Goal: Task Accomplishment & Management: Use online tool/utility

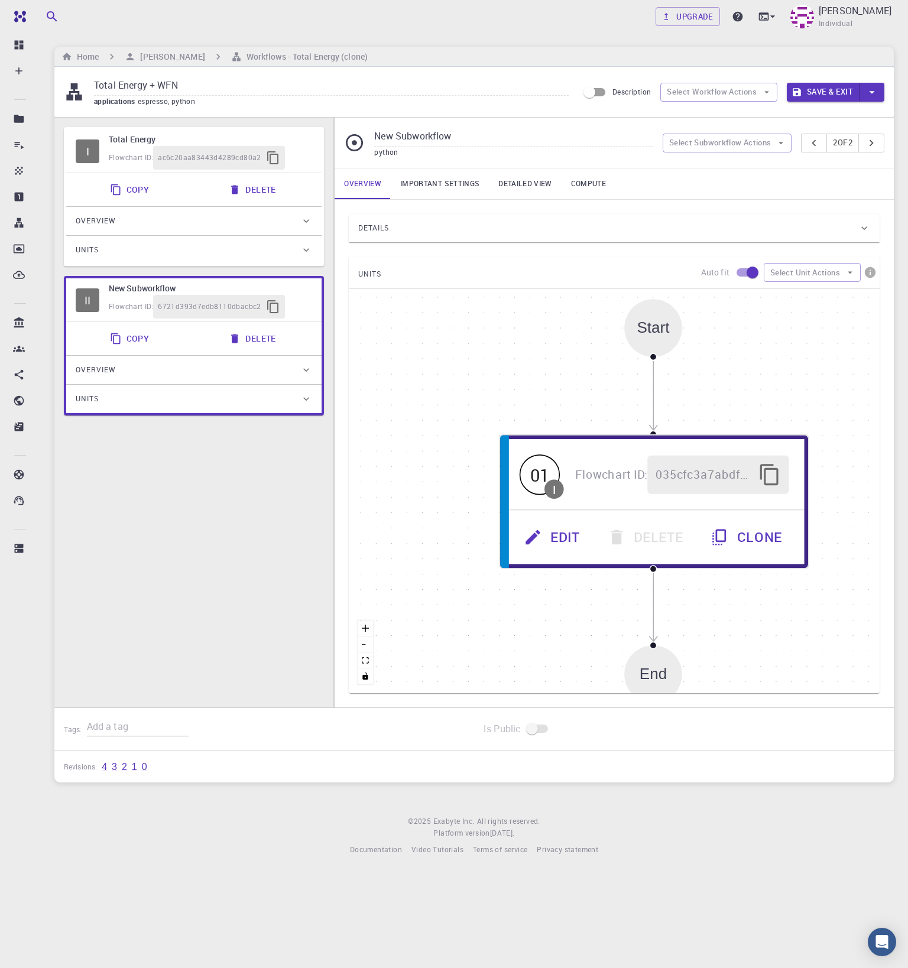
drag, startPoint x: 777, startPoint y: 407, endPoint x: 513, endPoint y: 397, distance: 263.8
click at [513, 397] on div "Start 01 I Flowchart ID: 035cfc3a7abdf6806e0909fc Edit Delete Clone End" at bounding box center [614, 491] width 531 height 404
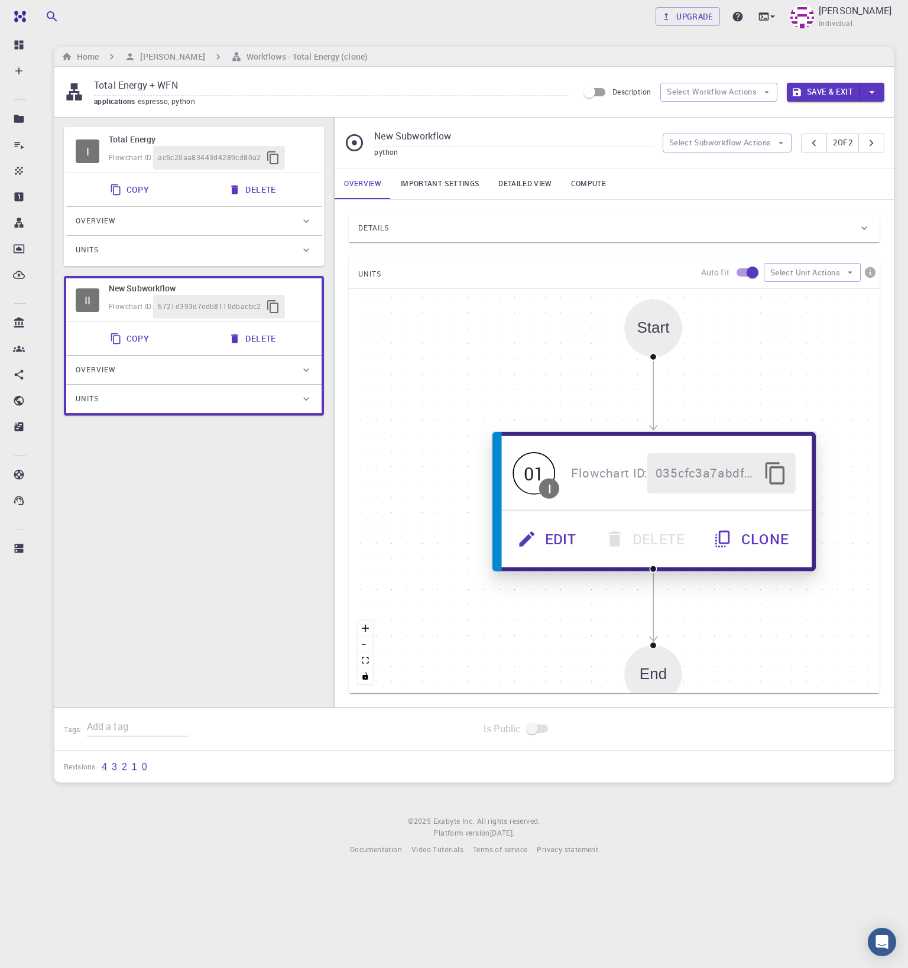
click at [558, 539] on button "Edit" at bounding box center [548, 539] width 87 height 40
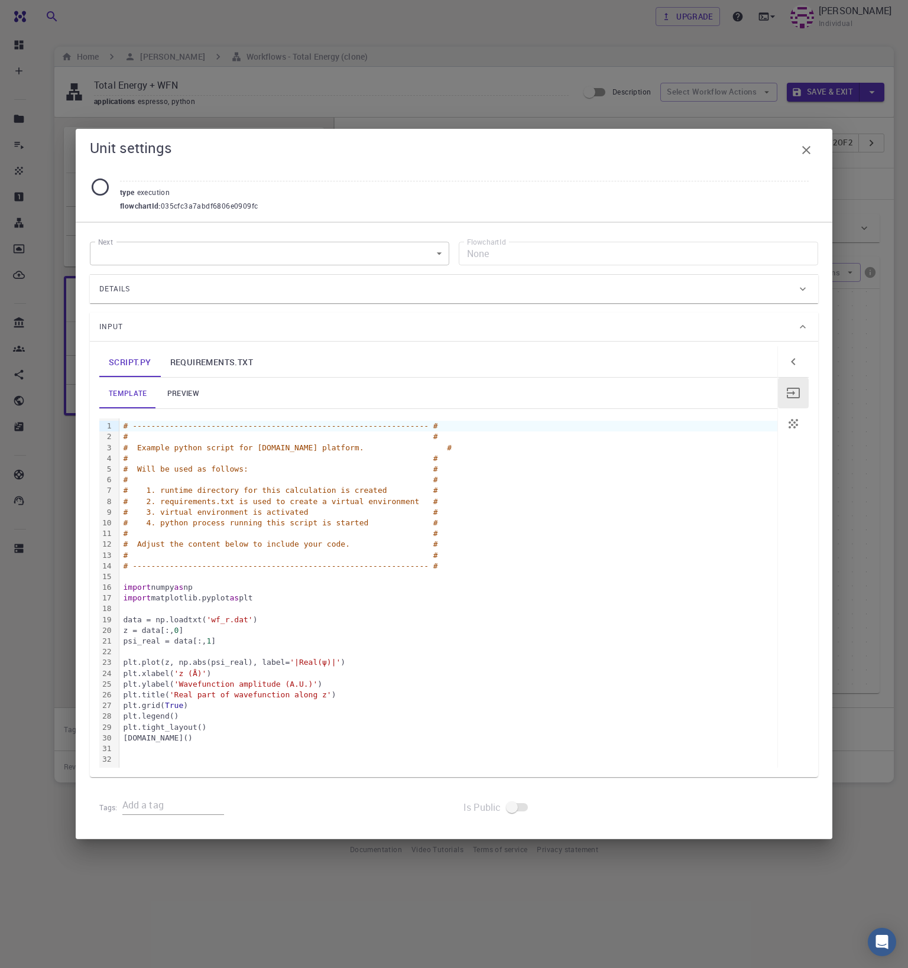
click at [170, 170] on input "text" at bounding box center [464, 172] width 689 height 20
type input "c"
type input "plot_wfn"
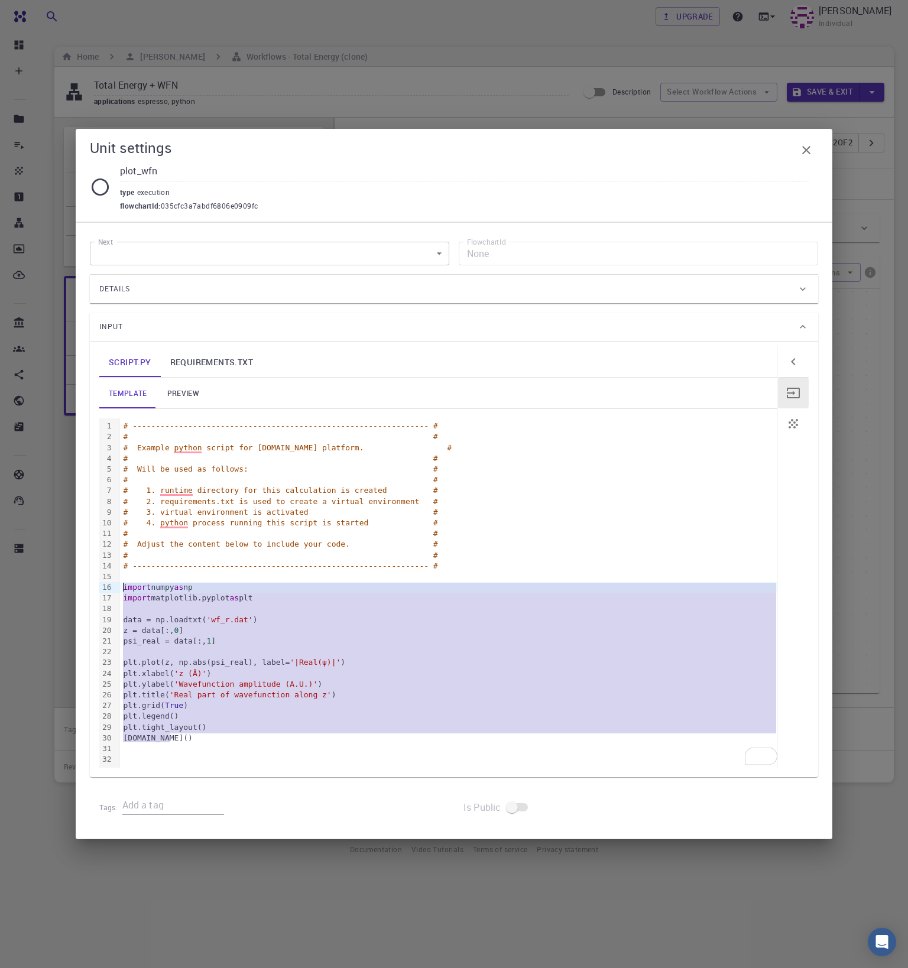
drag, startPoint x: 174, startPoint y: 740, endPoint x: 84, endPoint y: 589, distance: 176.0
click at [84, 589] on div "Next ​ Next FlowchartId None FlowchartId Details Application Name Python Script…" at bounding box center [454, 530] width 756 height 616
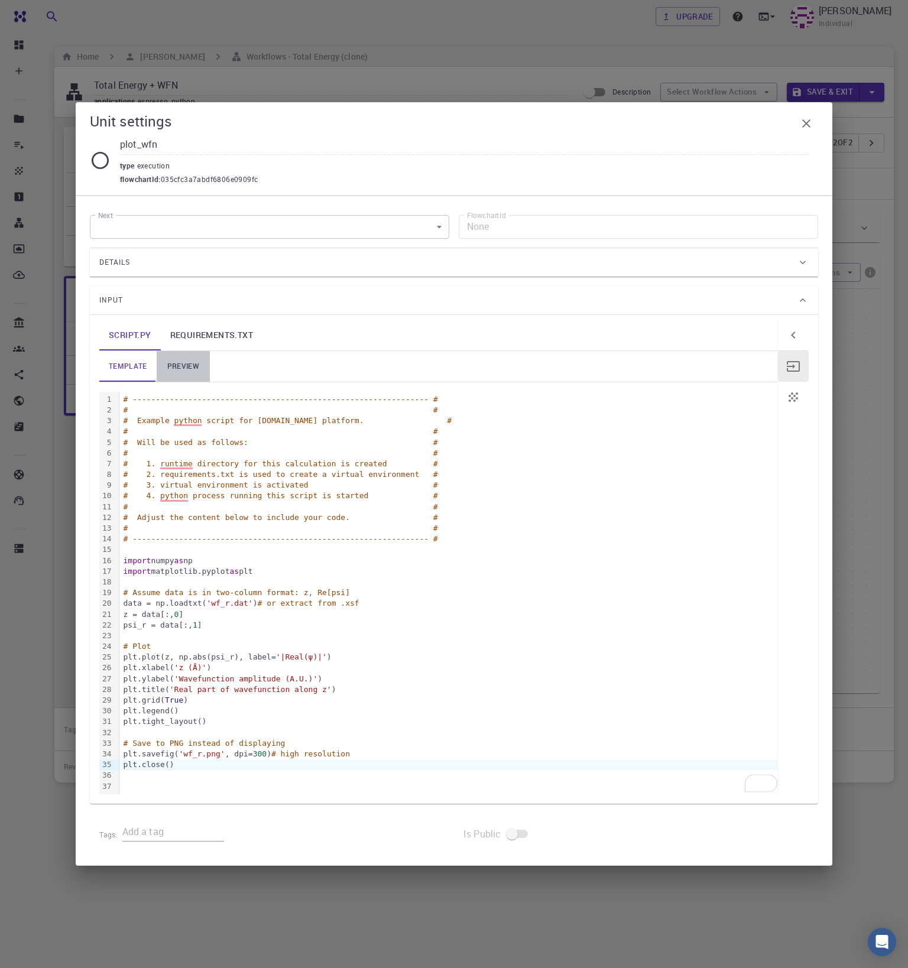
click at [193, 367] on link "preview" at bounding box center [183, 366] width 53 height 31
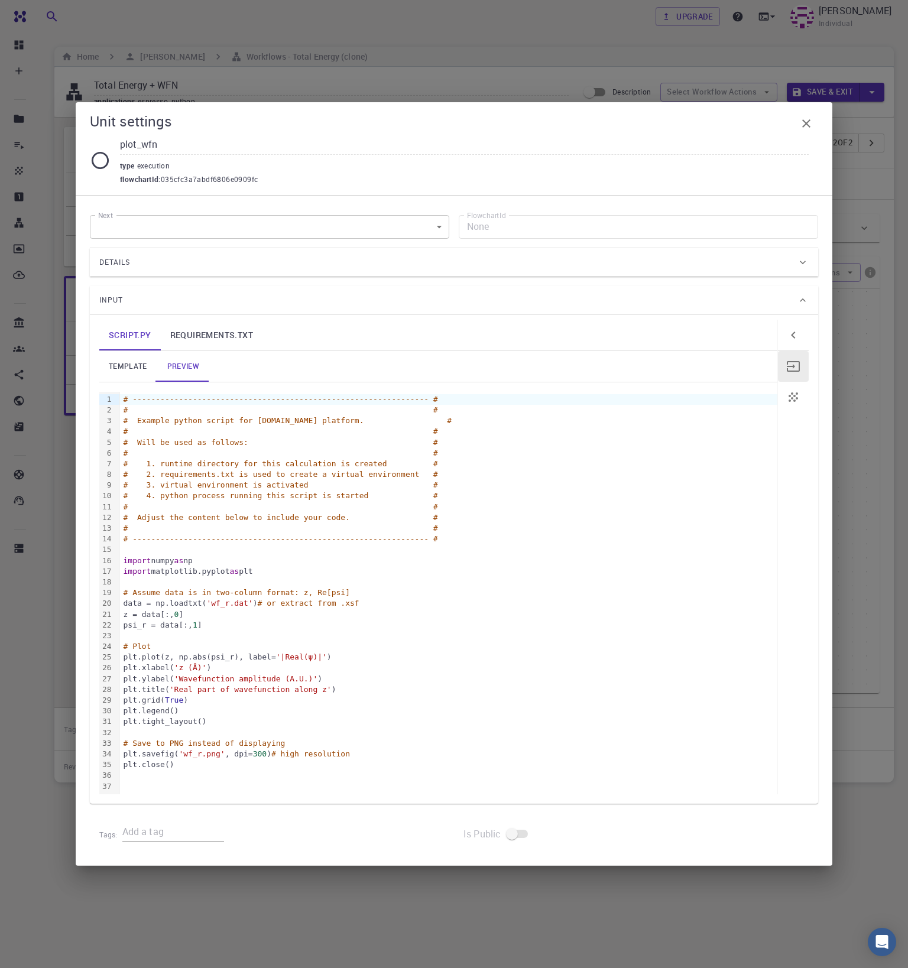
click at [108, 365] on link "template" at bounding box center [127, 366] width 57 height 31
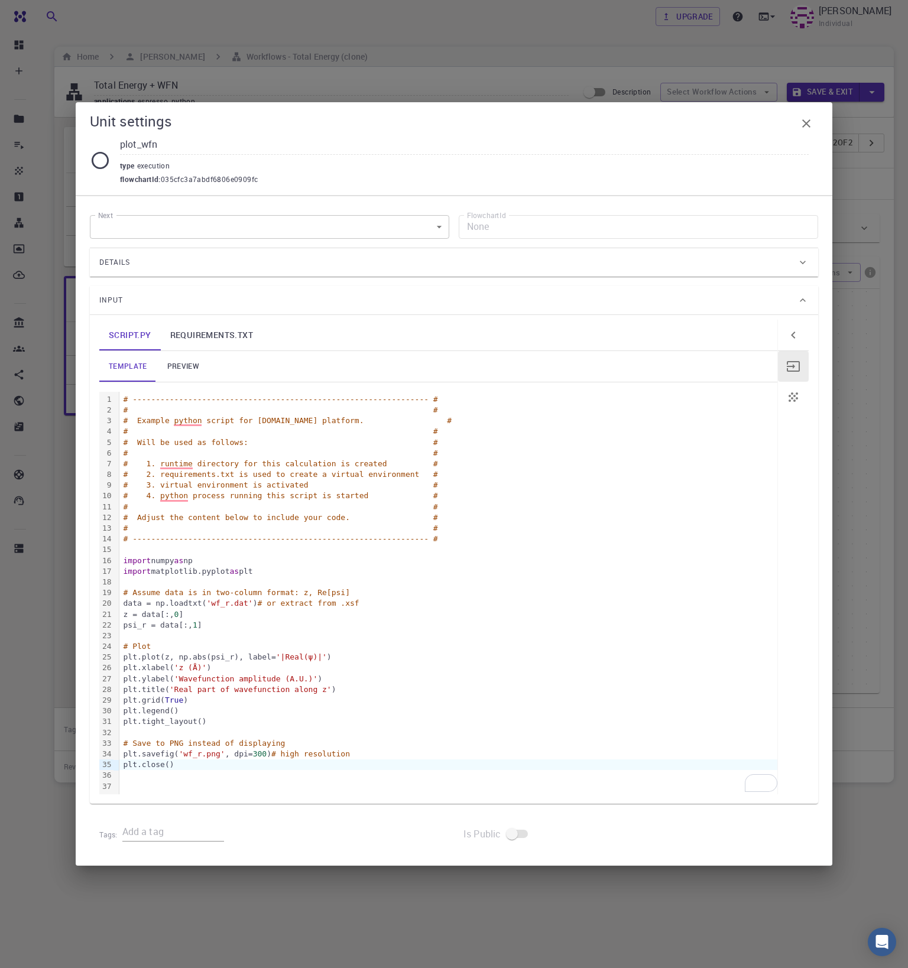
click at [197, 663] on div "plt.xlabel( 'z (Å)' )" at bounding box center [448, 668] width 658 height 11
click at [266, 715] on div "plt.legend()" at bounding box center [448, 711] width 658 height 11
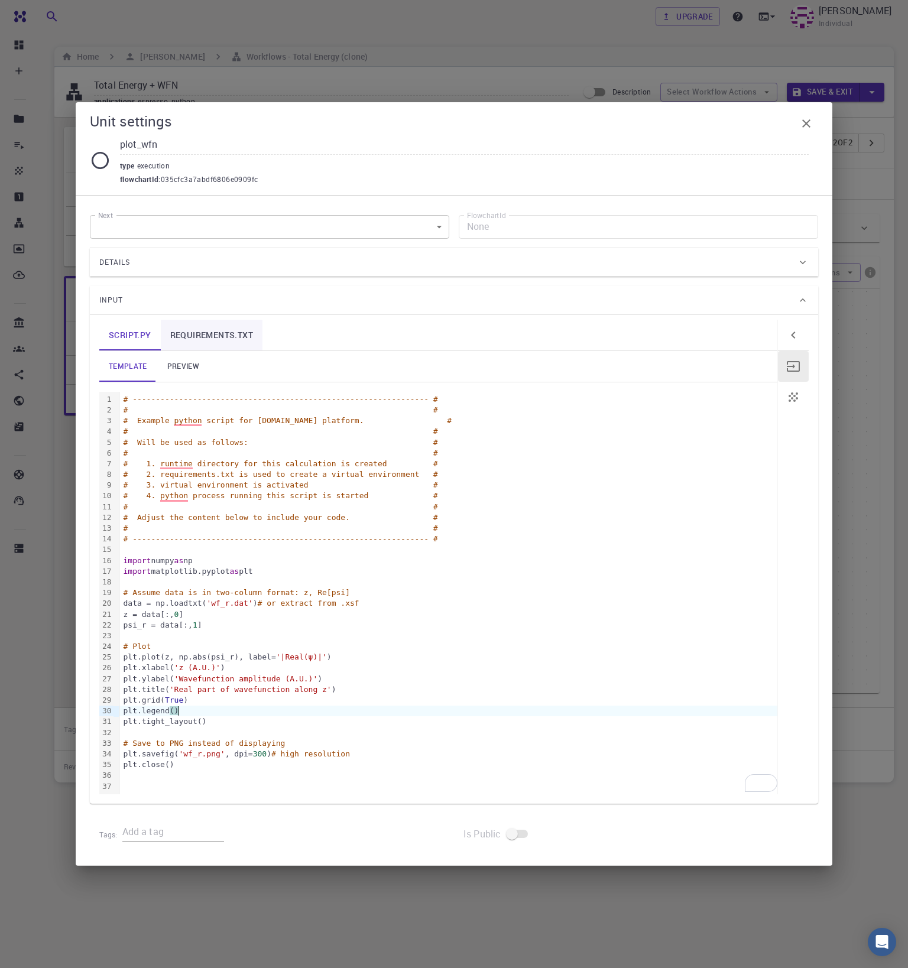
click at [187, 338] on link "requirements.txt" at bounding box center [212, 335] width 102 height 31
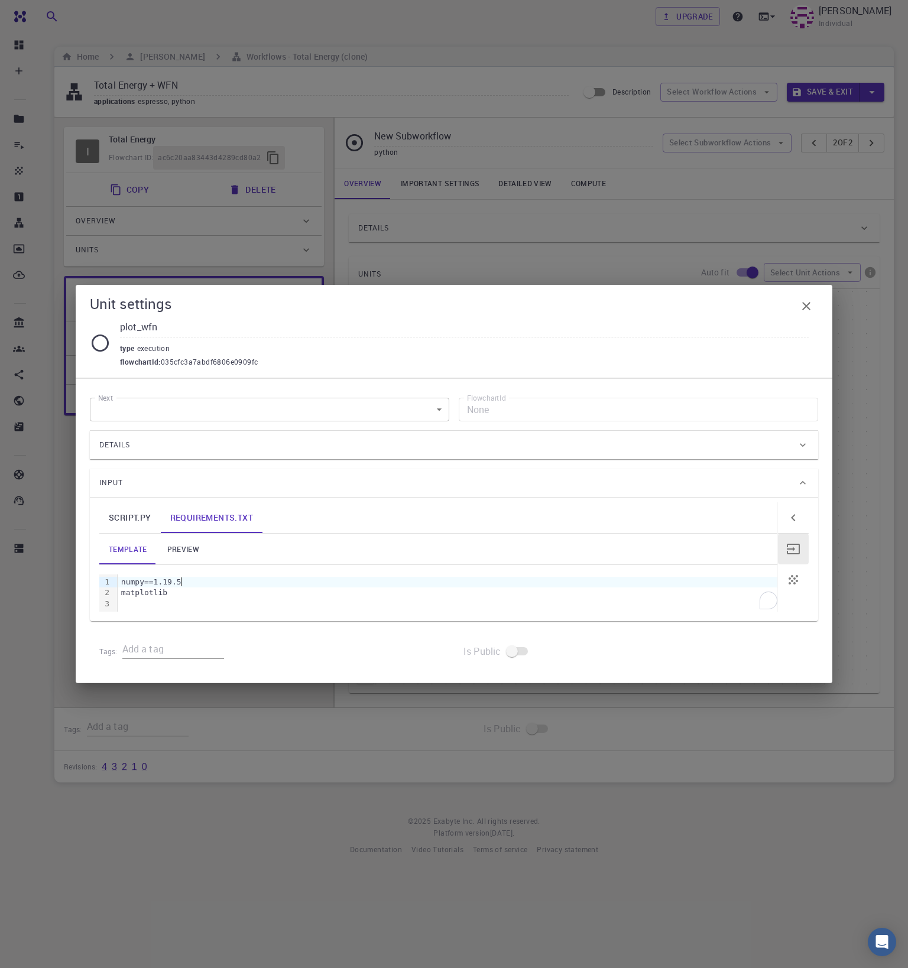
click at [187, 581] on div "numpy==1.19.5" at bounding box center [448, 582] width 660 height 11
click at [803, 304] on icon "button" at bounding box center [806, 306] width 8 height 8
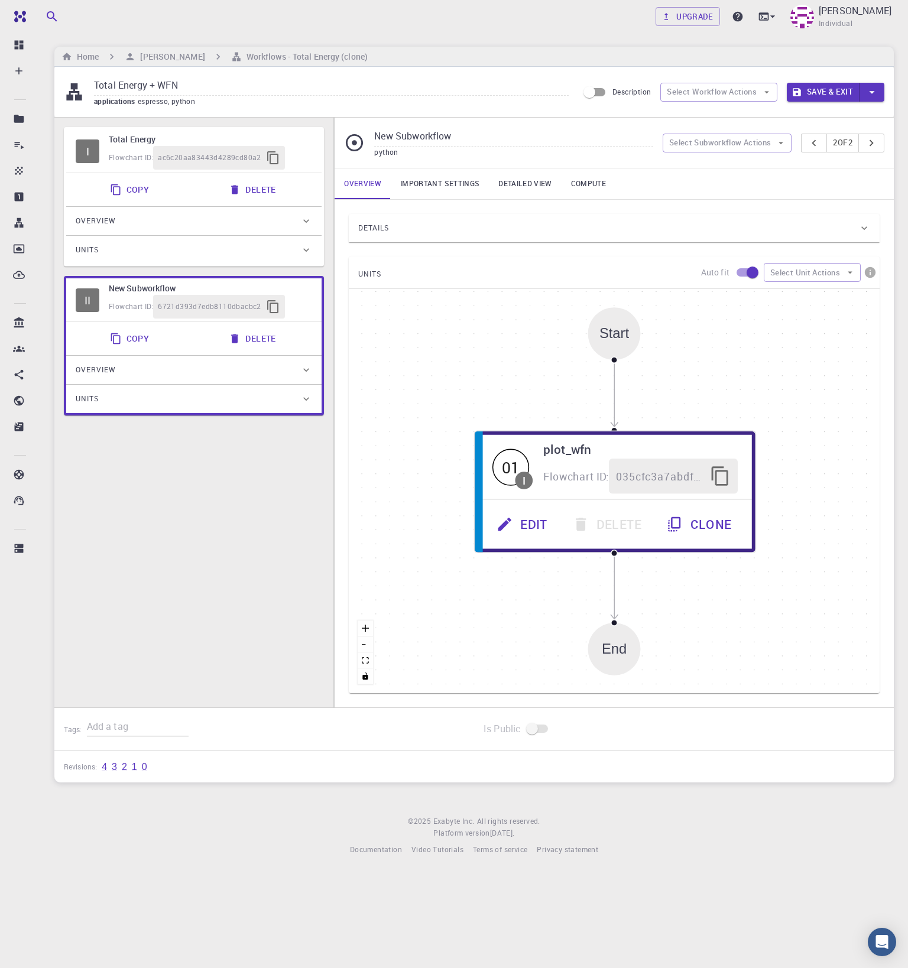
click at [127, 293] on h6 "New Subworkflow" at bounding box center [210, 288] width 203 height 13
click at [398, 131] on input "New Subworkflow" at bounding box center [513, 137] width 278 height 20
click at [407, 134] on input "Python PostProcess" at bounding box center [513, 137] width 278 height 20
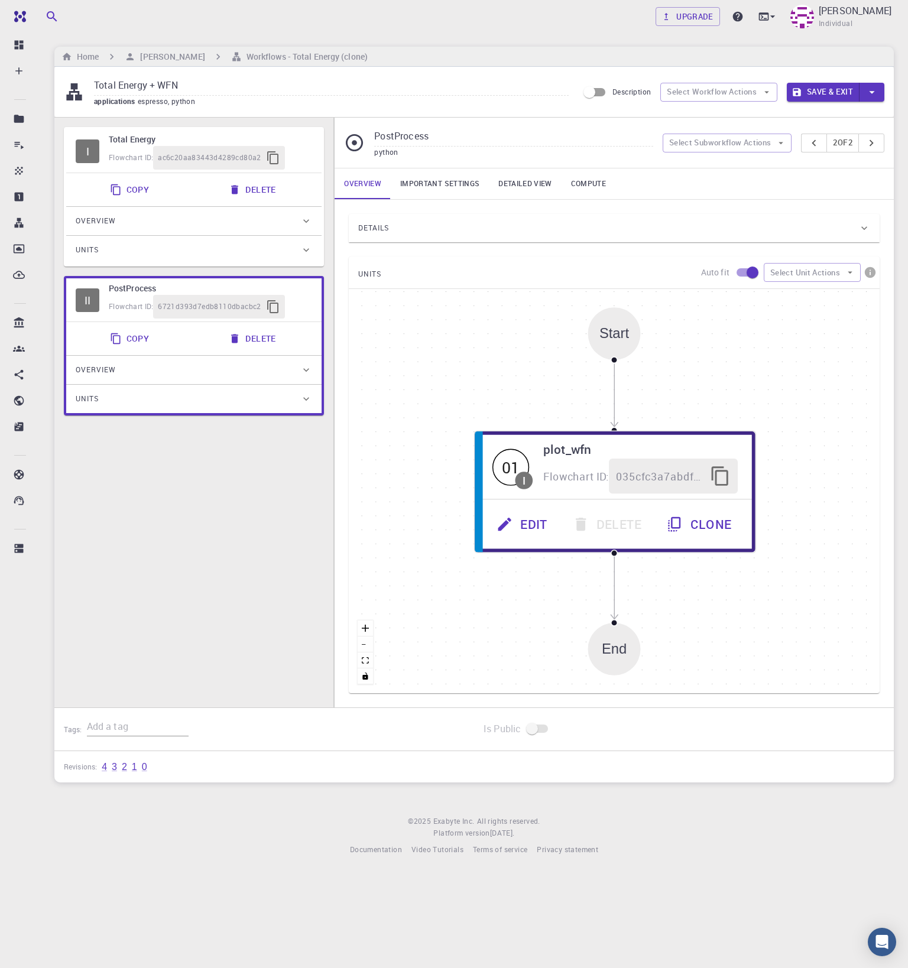
type input "PostProcess"
click at [810, 93] on button "Save & Exit" at bounding box center [823, 92] width 73 height 19
click at [833, 95] on button "Save & Exit" at bounding box center [823, 92] width 73 height 19
click at [185, 57] on h6 "[PERSON_NAME]" at bounding box center [169, 56] width 69 height 13
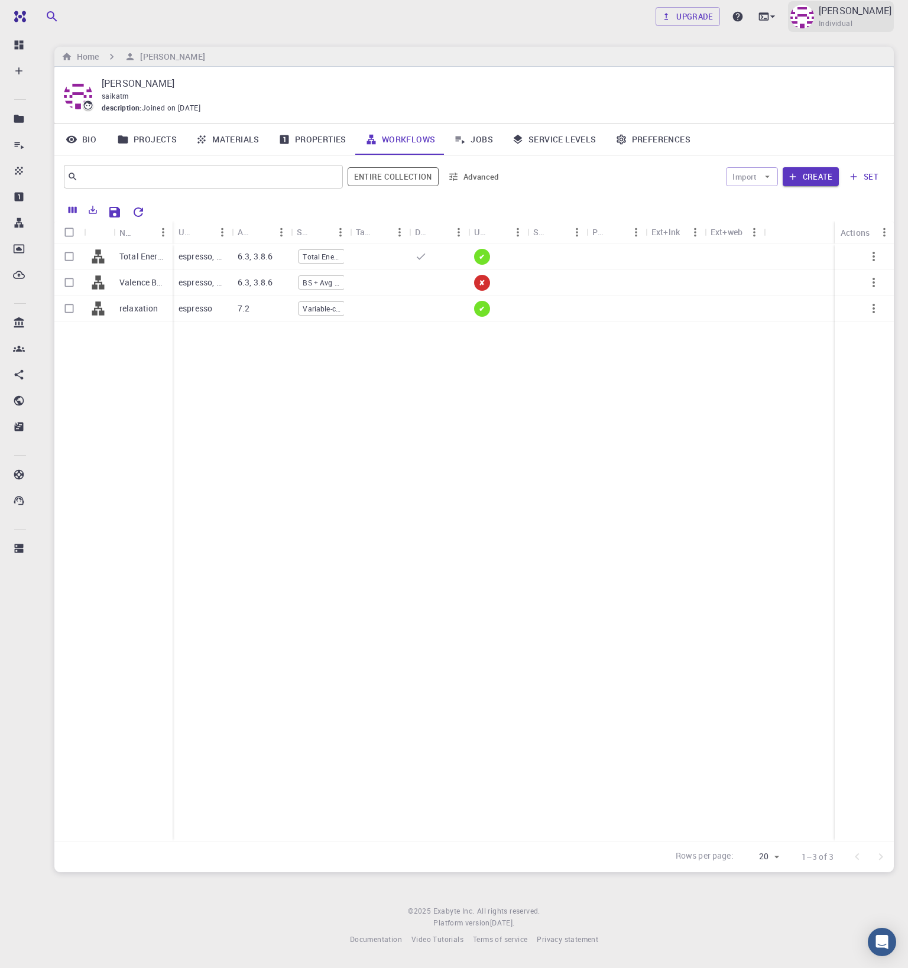
click at [819, 24] on span "Individual" at bounding box center [836, 24] width 34 height 12
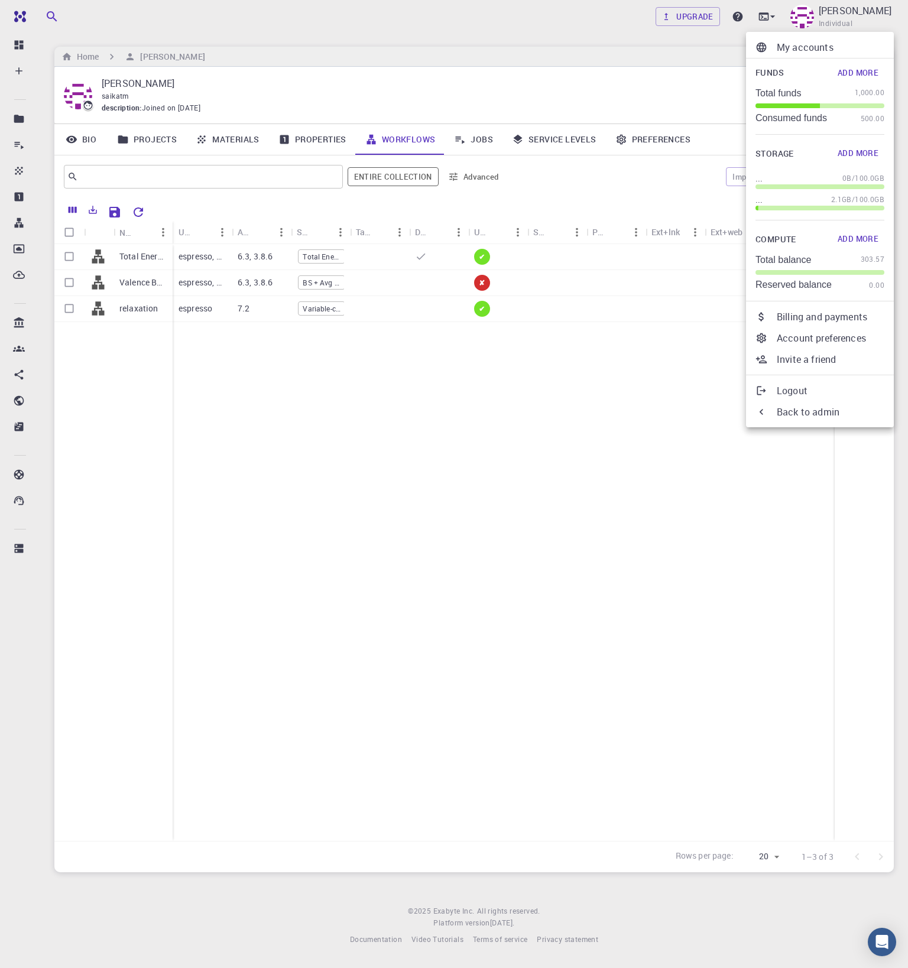
click at [780, 28] on div at bounding box center [454, 484] width 908 height 968
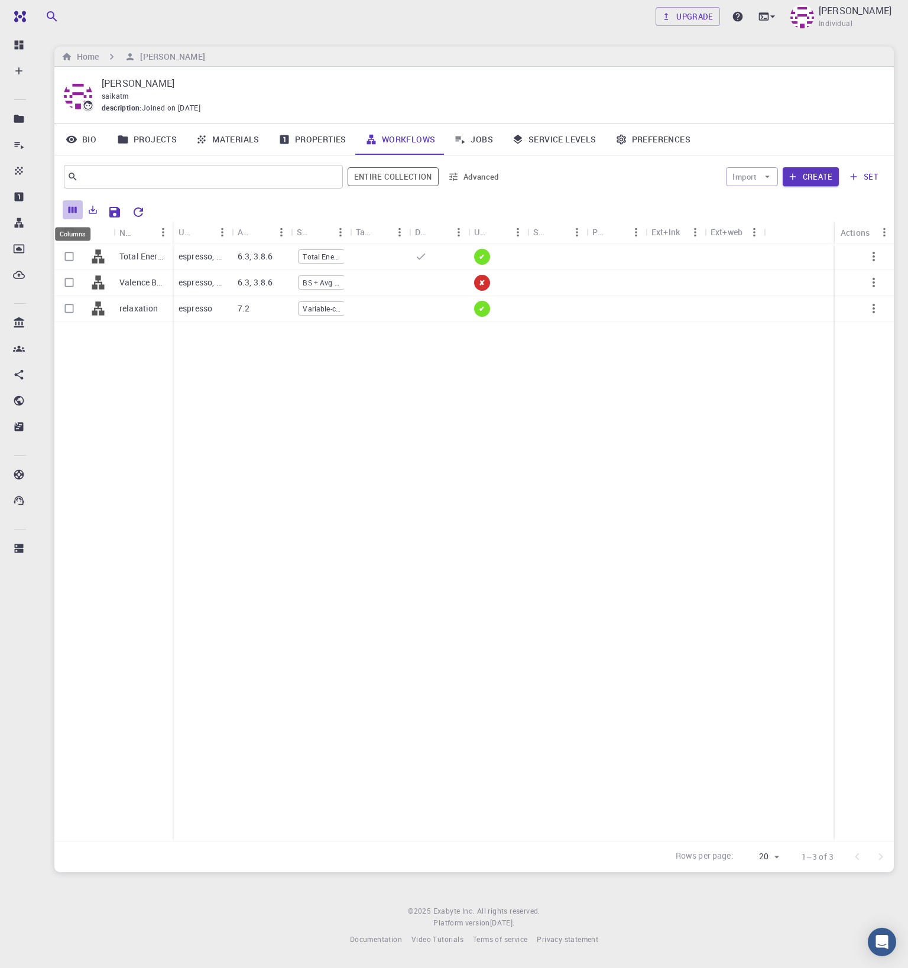
click at [79, 210] on button "Columns" at bounding box center [73, 209] width 20 height 19
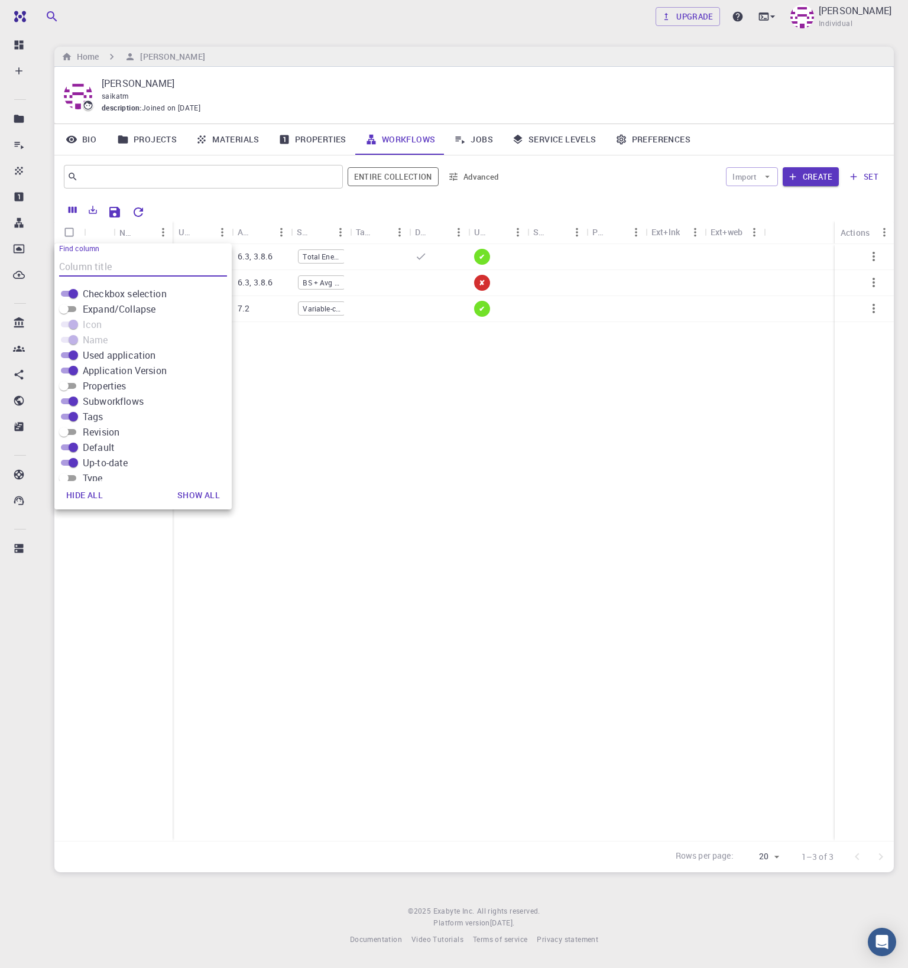
scroll to position [194, 0]
click at [69, 423] on input "Creator" at bounding box center [64, 422] width 43 height 14
checkbox input "true"
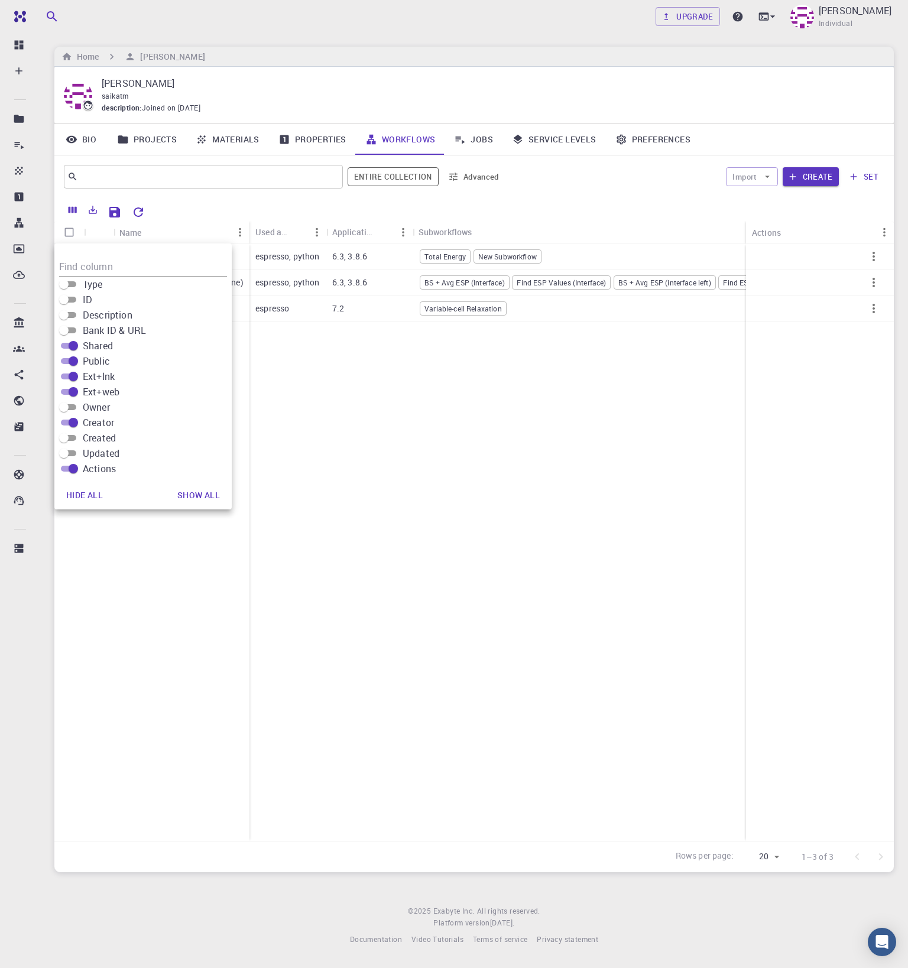
click at [69, 407] on input "Owner" at bounding box center [64, 407] width 43 height 14
checkbox input "true"
click at [419, 473] on div "Total Energy + WFN Valence Band Offset (2D) (clone) relaxation espresso, python…" at bounding box center [766, 542] width 1424 height 597
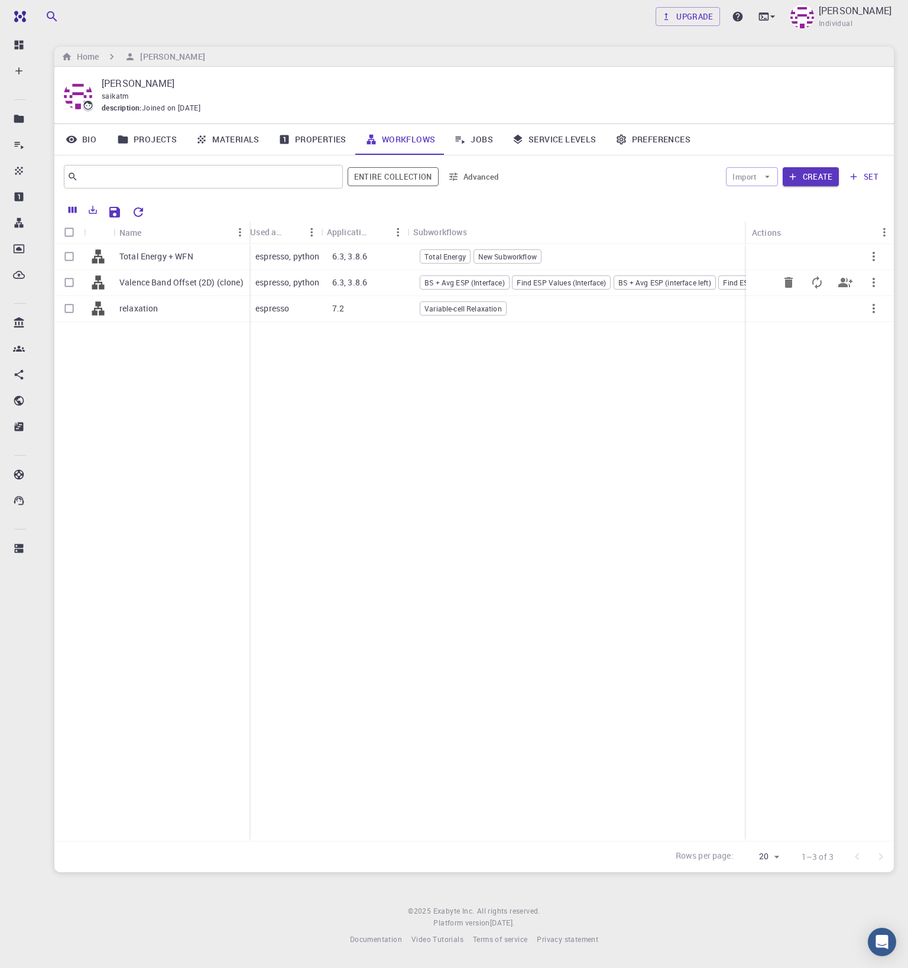
scroll to position [0, 584]
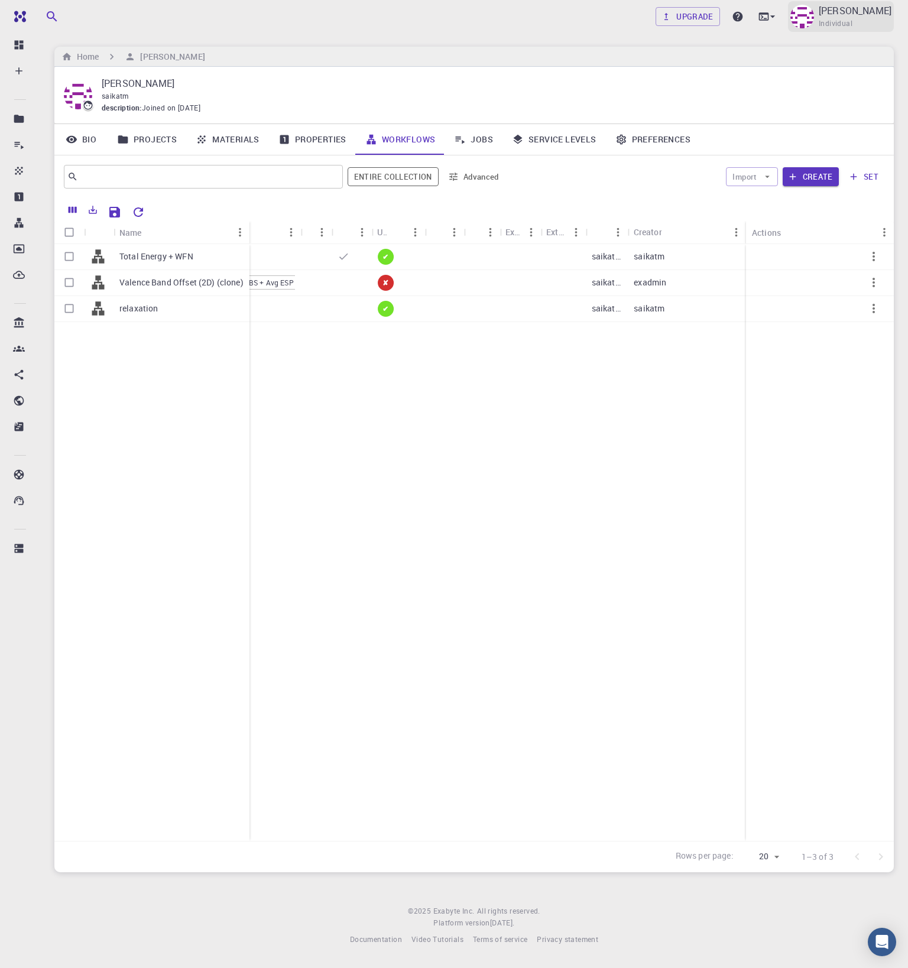
click at [819, 7] on p "[PERSON_NAME]" at bounding box center [855, 11] width 73 height 14
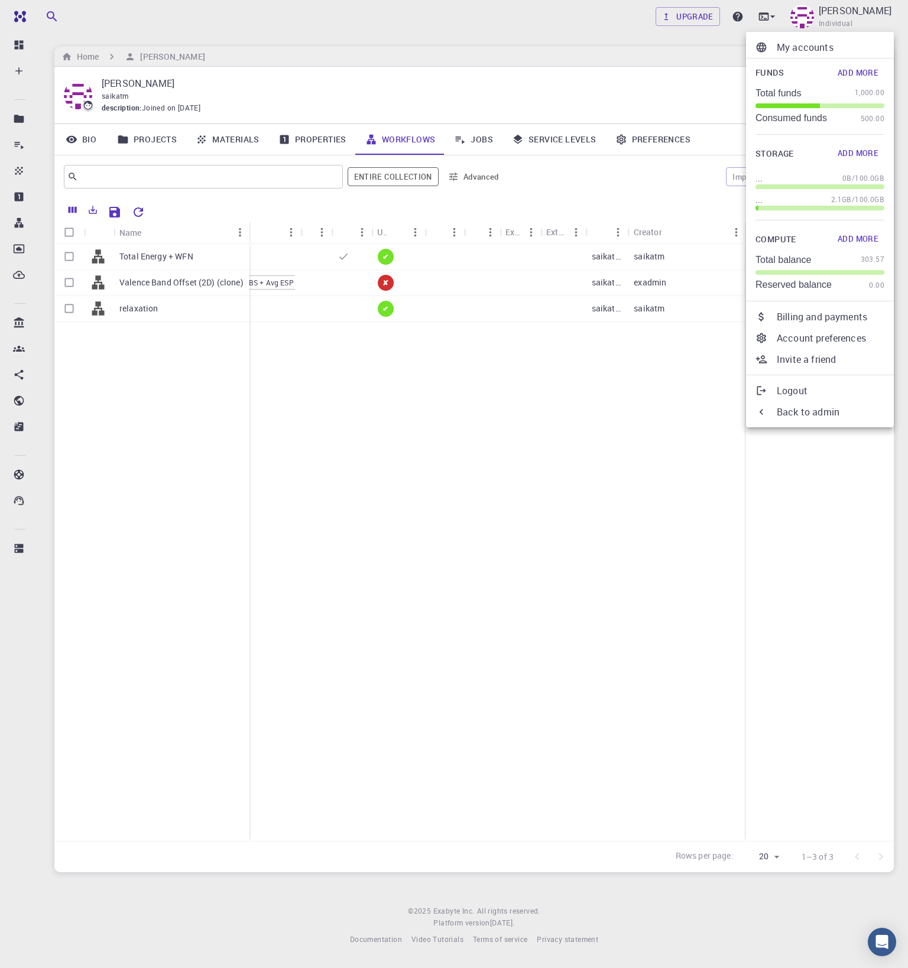
click at [809, 41] on p "My accounts" at bounding box center [831, 47] width 108 height 14
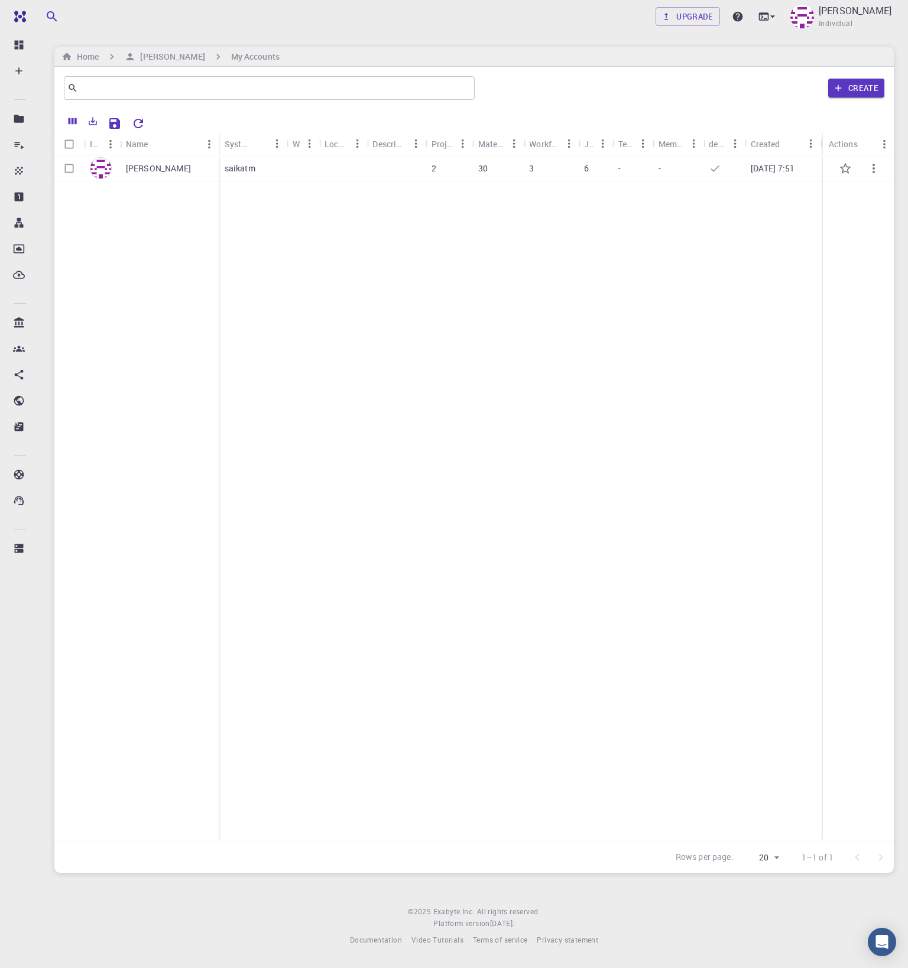
click at [168, 165] on p "[PERSON_NAME]" at bounding box center [158, 169] width 65 height 12
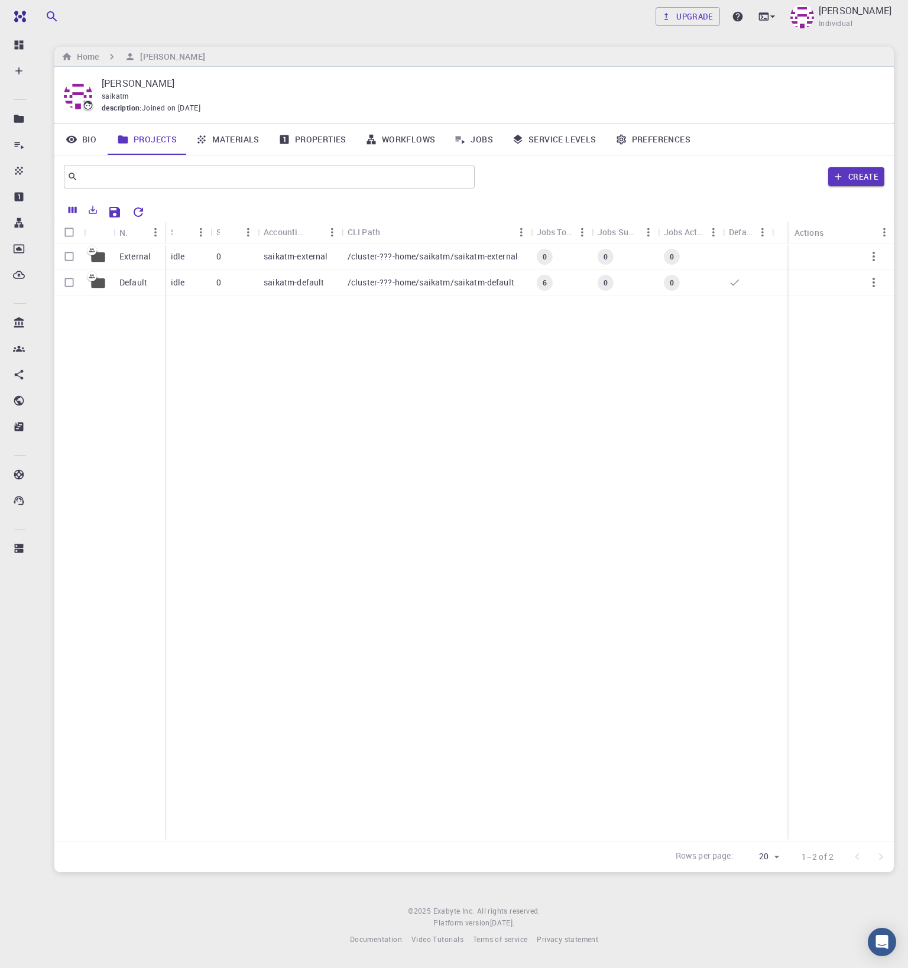
click at [434, 140] on link "Workflows" at bounding box center [400, 139] width 89 height 31
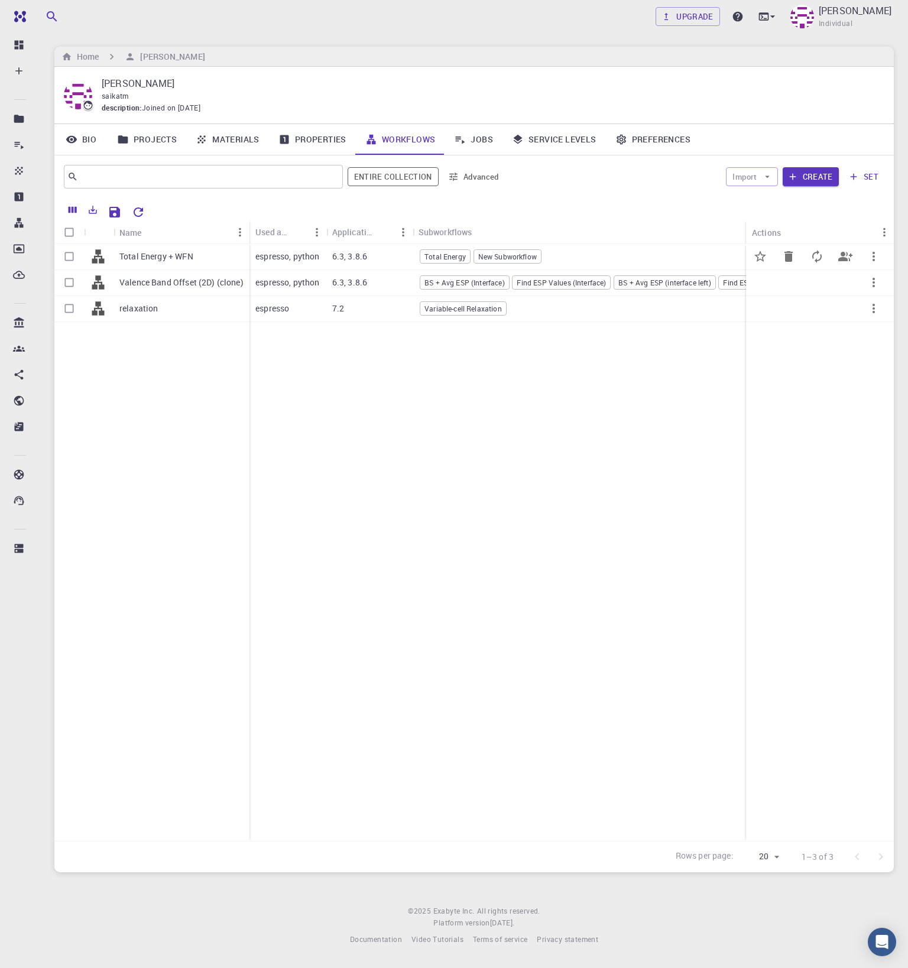
click at [177, 251] on p "Total Energy + WFN" at bounding box center [156, 257] width 74 height 12
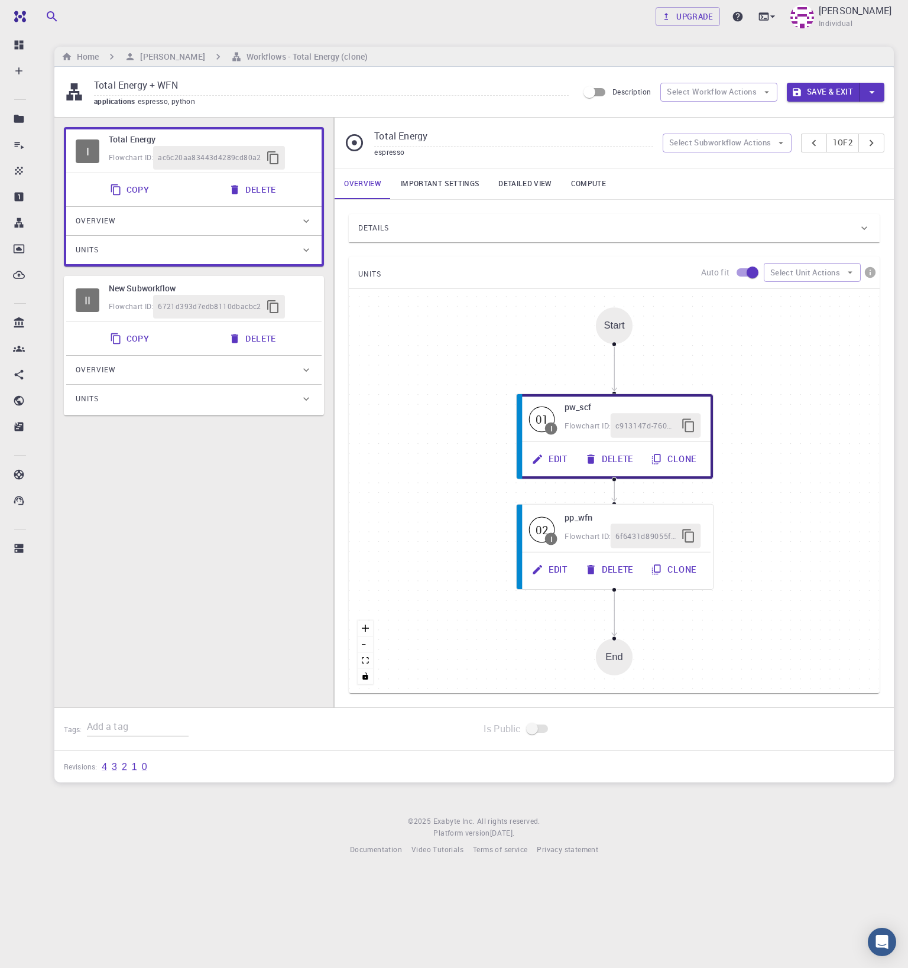
click at [201, 82] on input "Total Energy + WFN" at bounding box center [331, 86] width 475 height 20
type input "Total Energy + WFN plot"
click at [824, 93] on button "Save & Exit" at bounding box center [823, 92] width 73 height 19
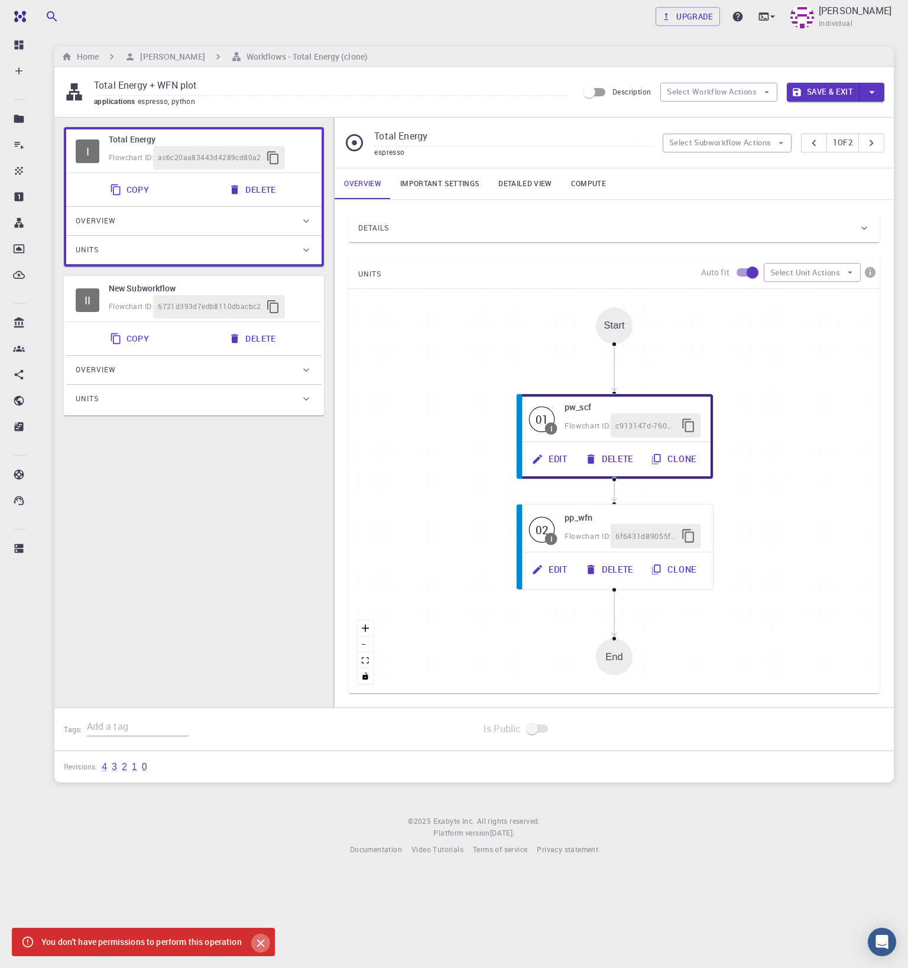
click at [267, 942] on icon "Close" at bounding box center [260, 943] width 13 height 13
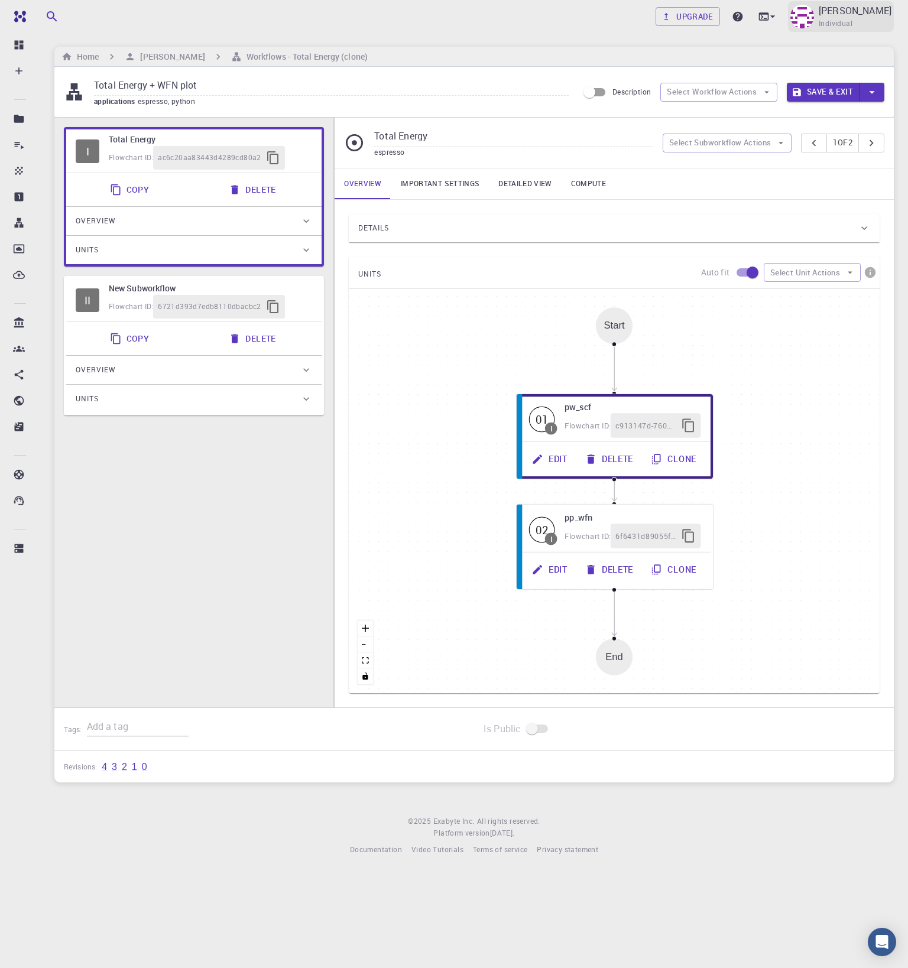
click at [833, 18] on div "[PERSON_NAME] Individual" at bounding box center [855, 17] width 73 height 26
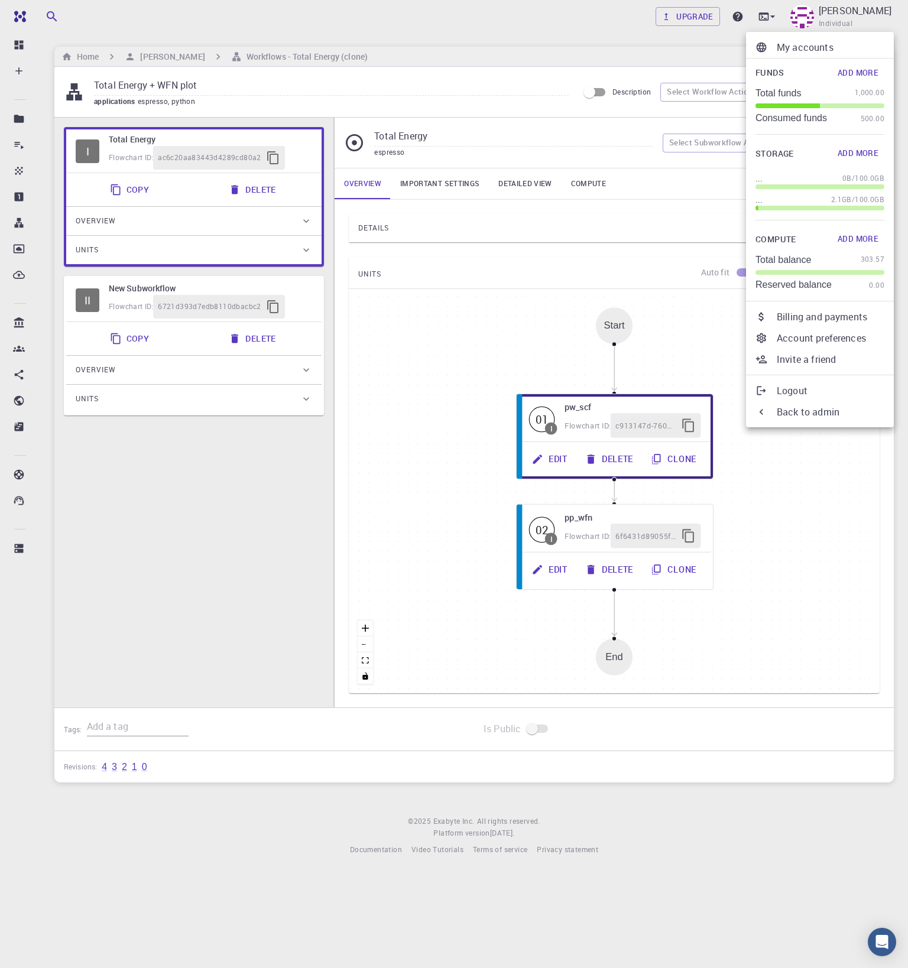
click at [819, 415] on p "Back to admin" at bounding box center [831, 412] width 108 height 14
click at [598, 87] on div at bounding box center [454, 484] width 908 height 968
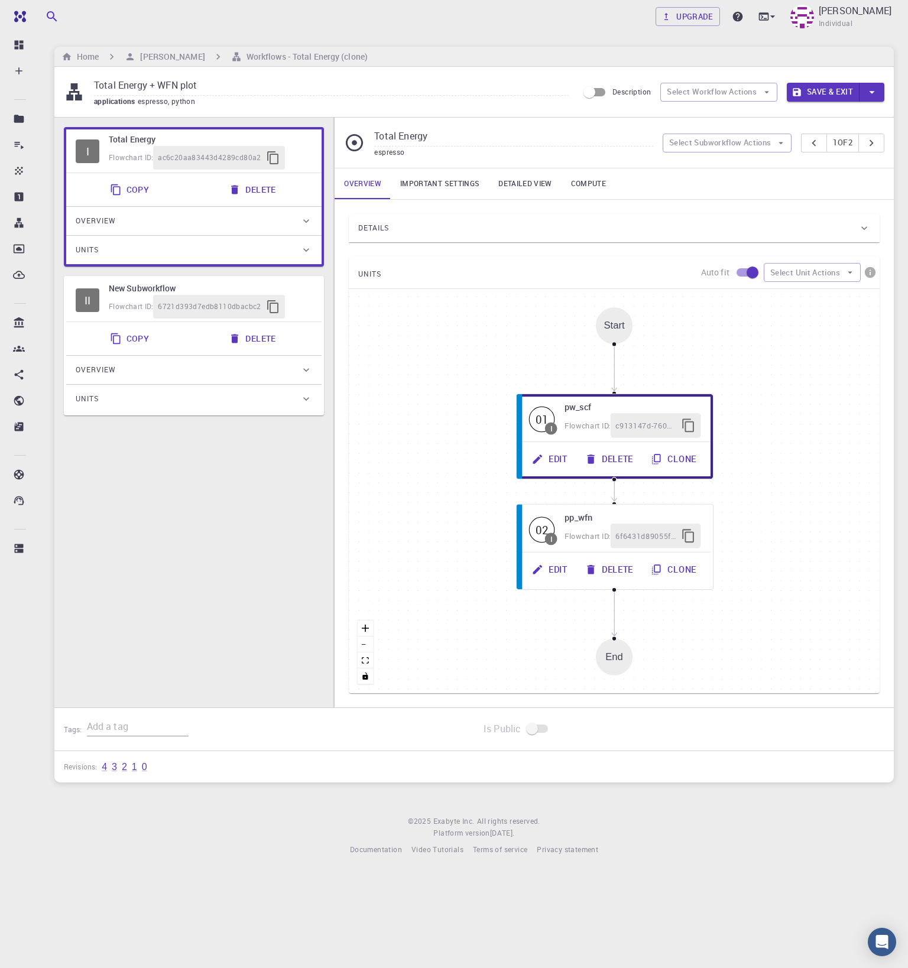
click at [596, 91] on input "Description" at bounding box center [589, 92] width 67 height 22
checkbox input "true"
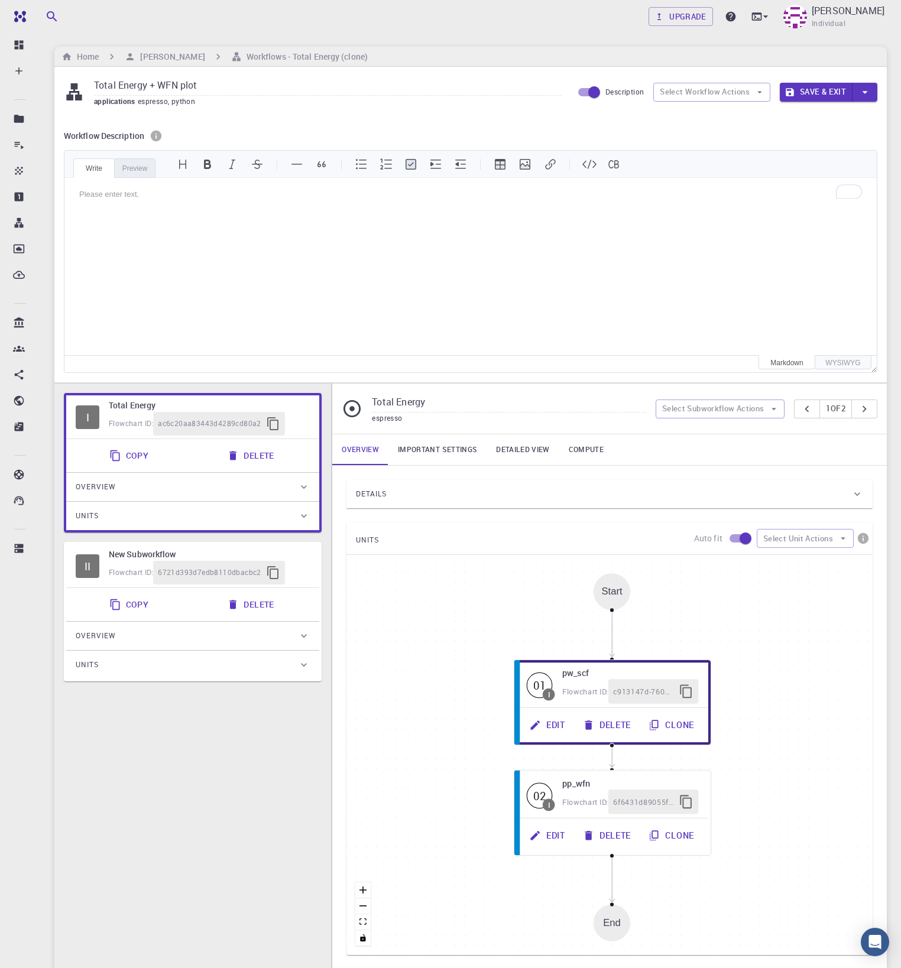
click at [267, 206] on div "Please enter text." at bounding box center [470, 194] width 812 height 33
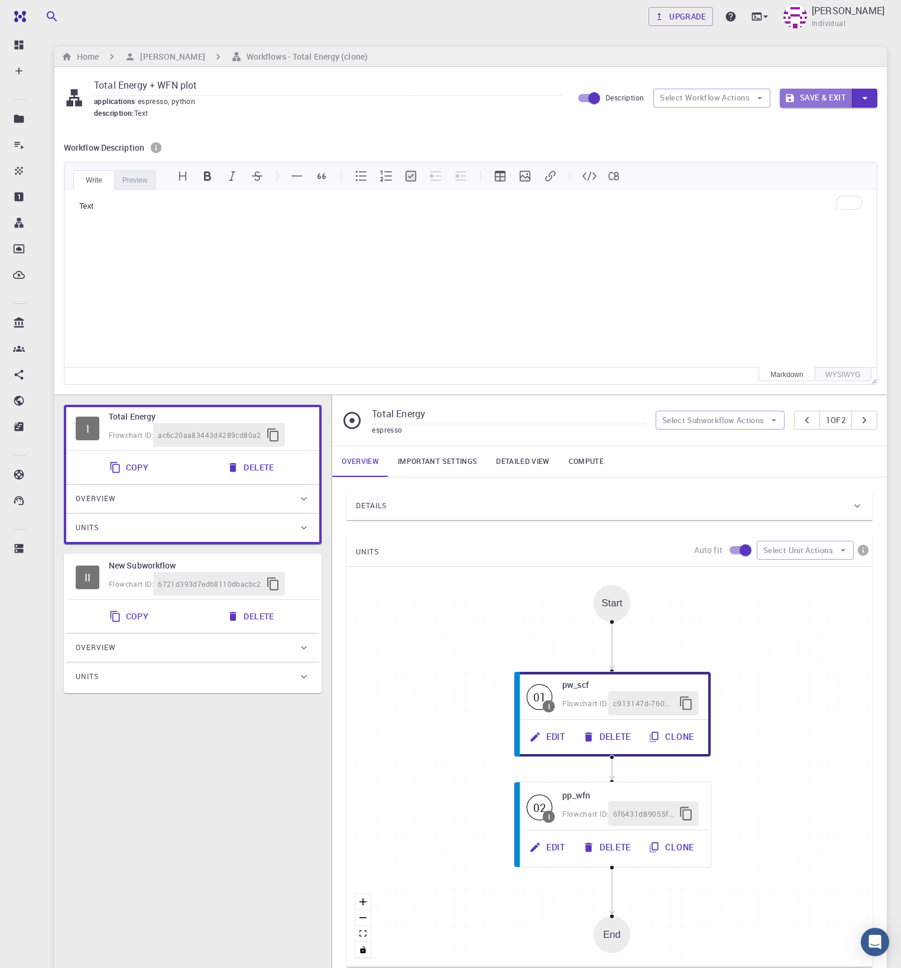
click at [807, 99] on button "Save & Exit" at bounding box center [816, 98] width 73 height 19
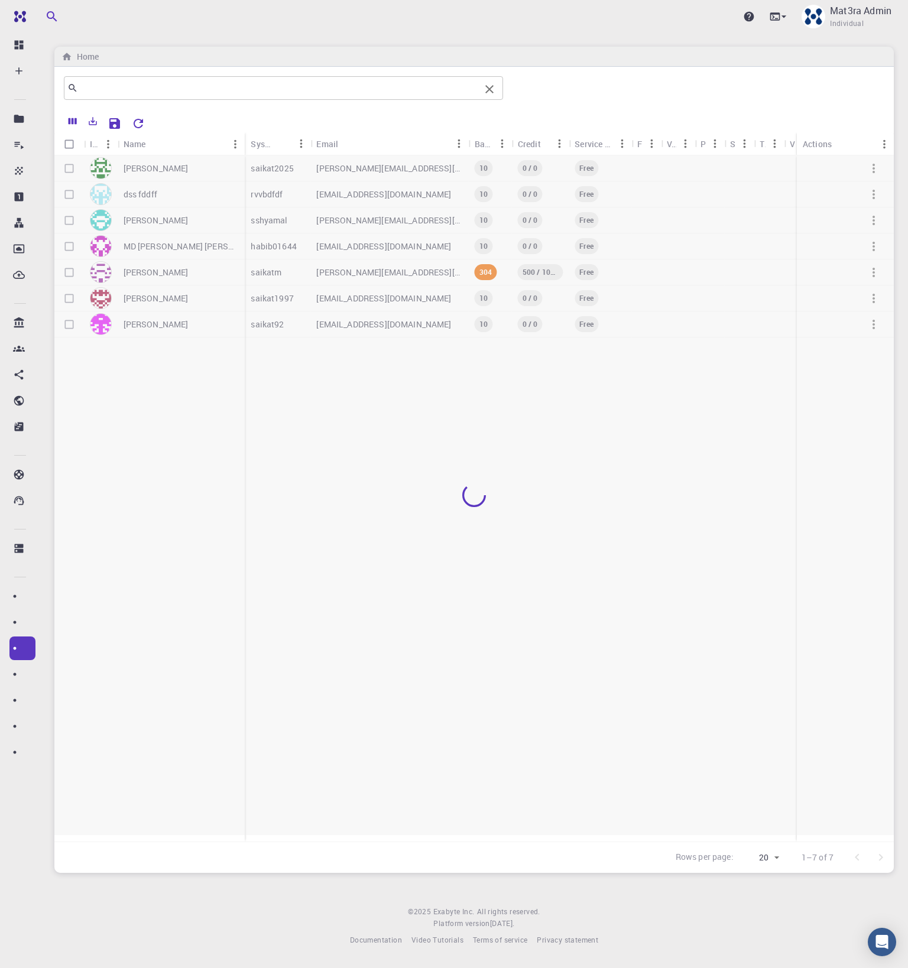
click at [190, 91] on input "text" at bounding box center [279, 88] width 402 height 17
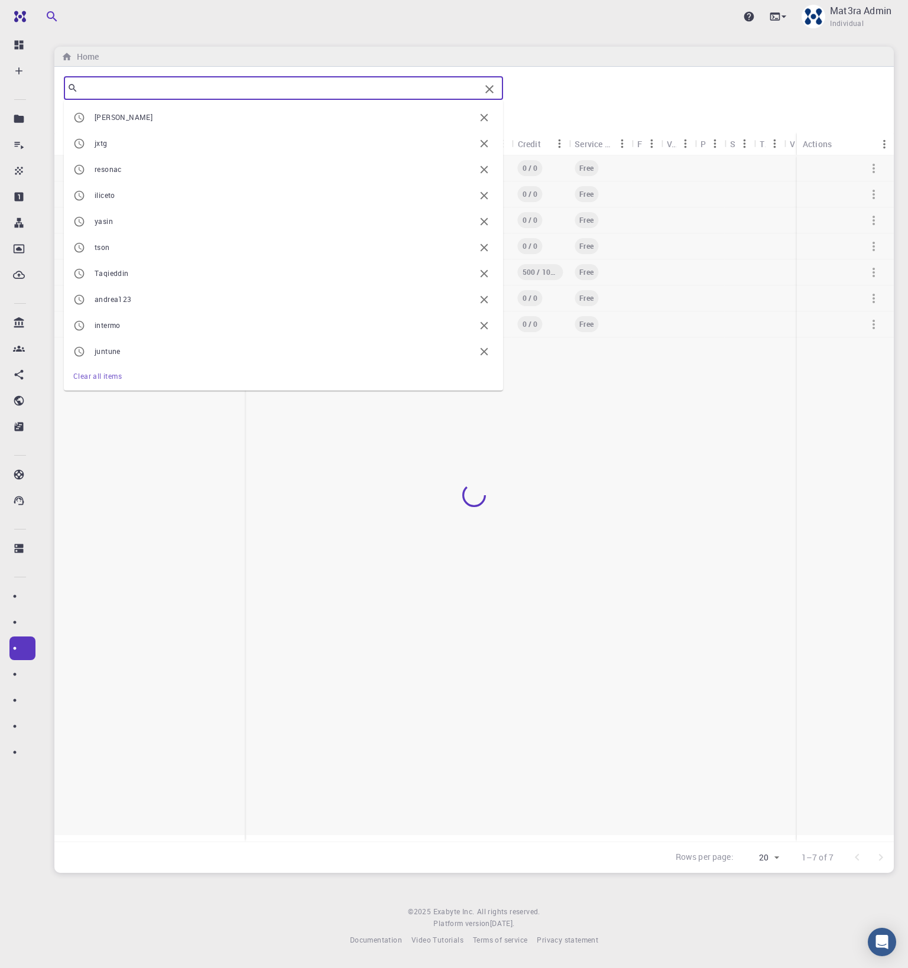
click at [176, 111] on li "[PERSON_NAME]" at bounding box center [283, 118] width 439 height 26
type input "[PERSON_NAME]"
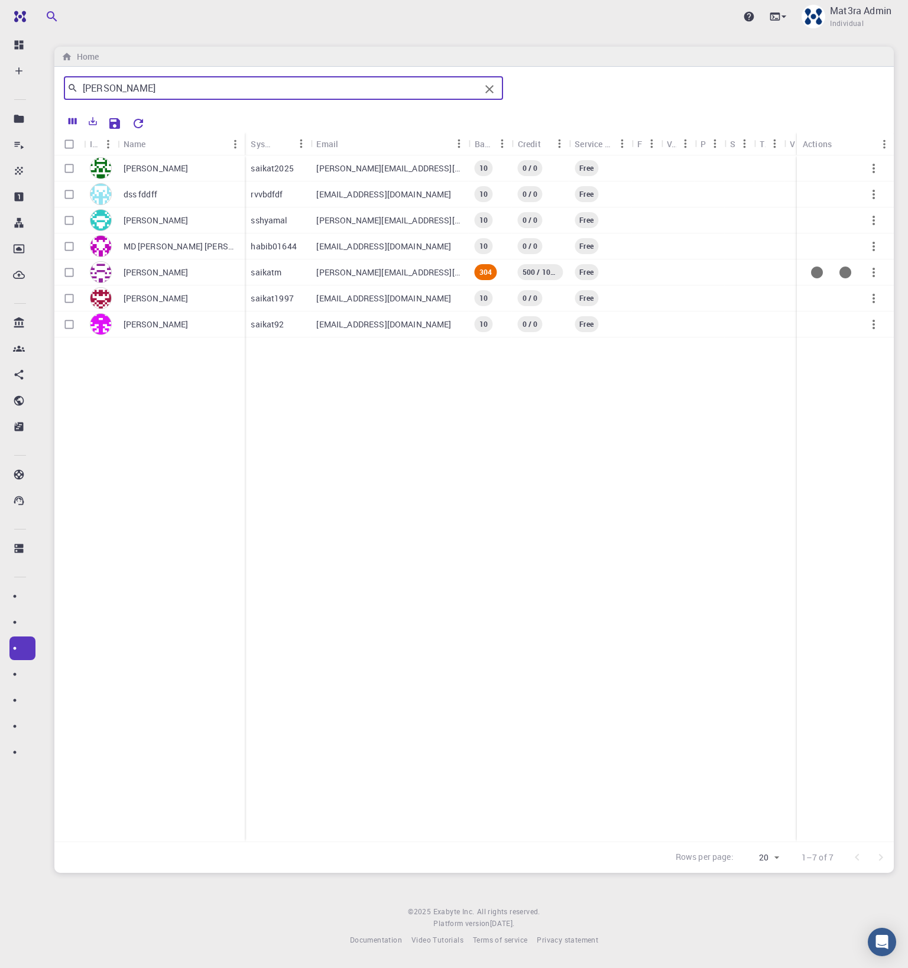
click at [189, 272] on p "[PERSON_NAME]" at bounding box center [156, 273] width 65 height 12
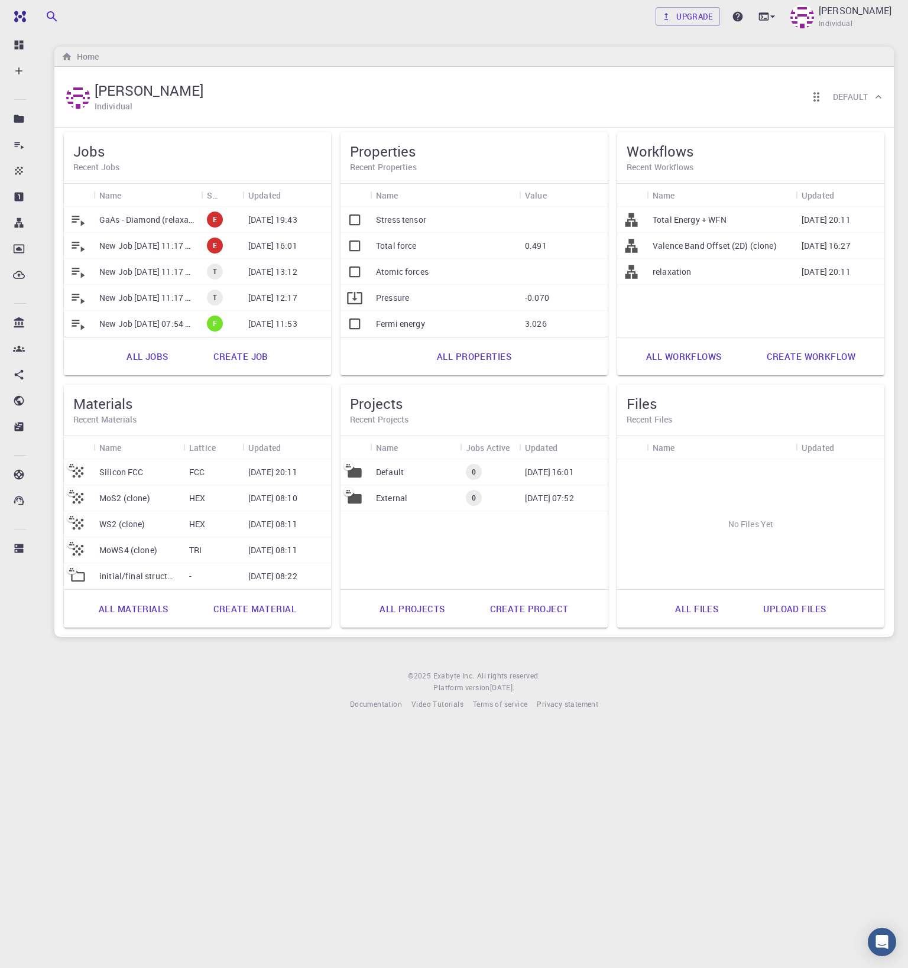
click at [702, 221] on p "Total Energy + WFN" at bounding box center [689, 220] width 74 height 12
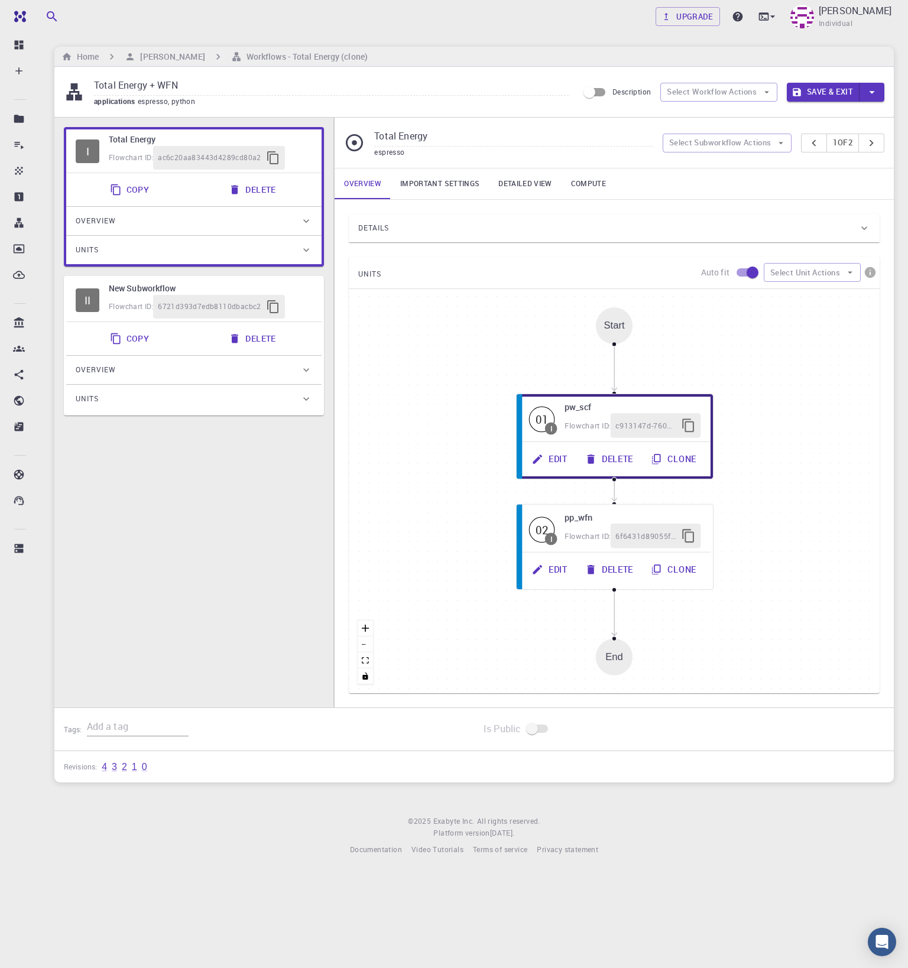
click at [273, 89] on input "Total Energy + WFN" at bounding box center [331, 86] width 475 height 20
type input "Total Energy + WFN 1"
click at [826, 96] on button "Save & Exit" at bounding box center [823, 92] width 73 height 19
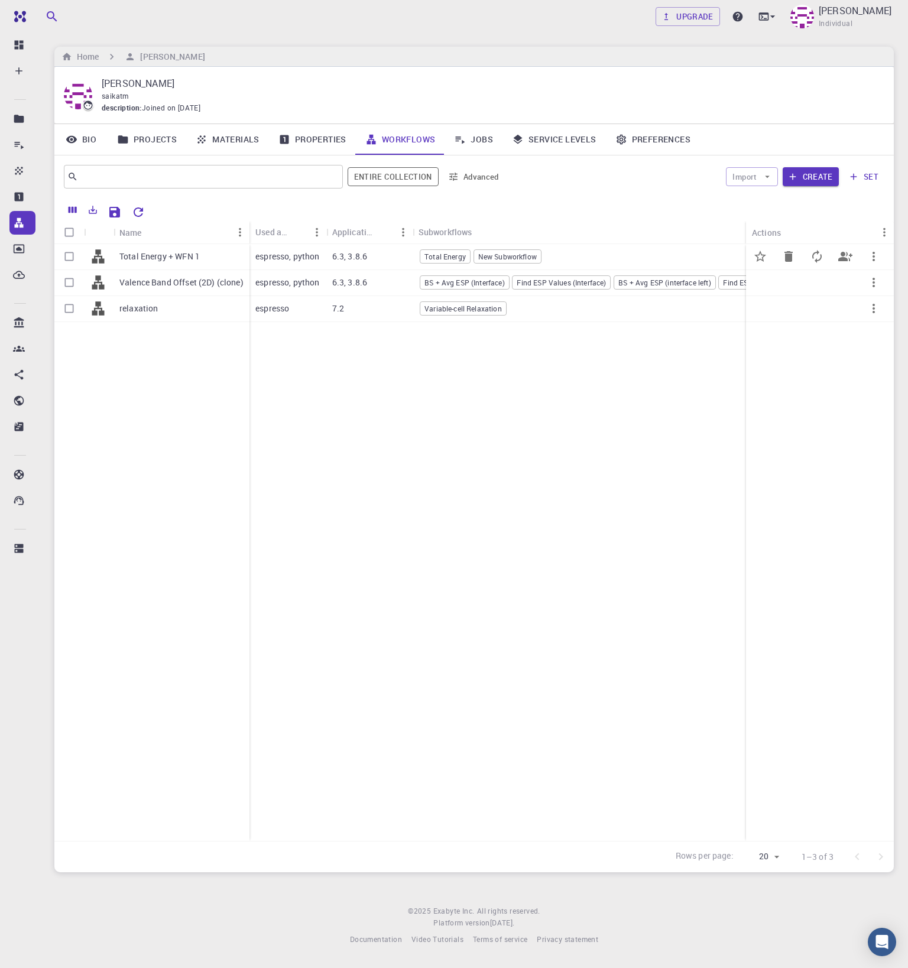
click at [207, 251] on div "Total Energy + WFN 1" at bounding box center [181, 257] width 136 height 26
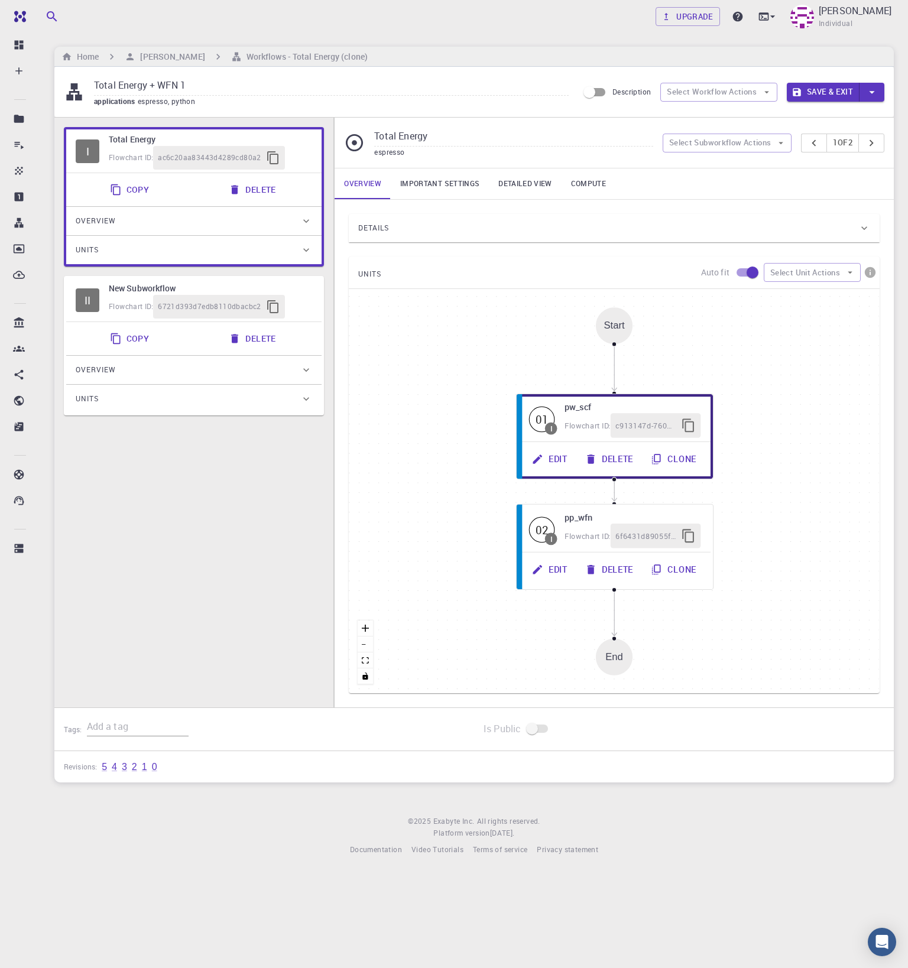
click at [249, 89] on input "Total Energy + WFN 1" at bounding box center [331, 86] width 475 height 20
type input "Total Energy + WFN"
click at [139, 300] on div "Flowchart ID:" at bounding box center [131, 306] width 44 height 12
type input "New Subworkflow"
type input "python"
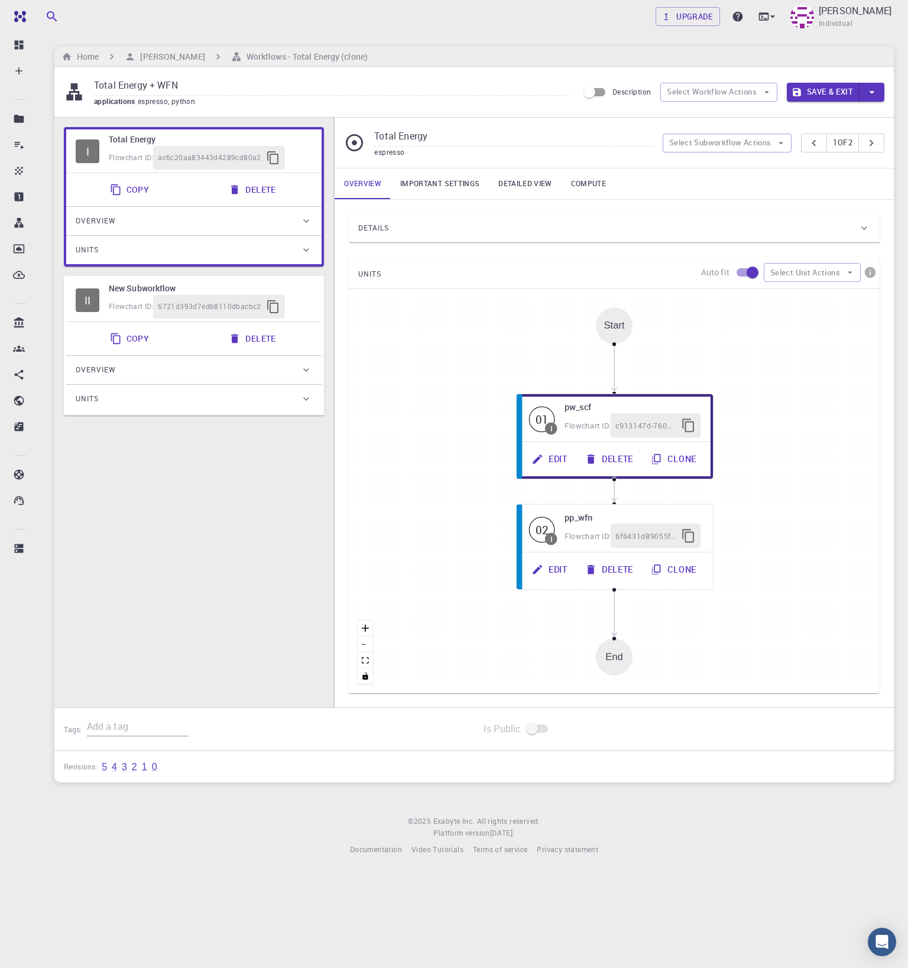
type input "3.8.6"
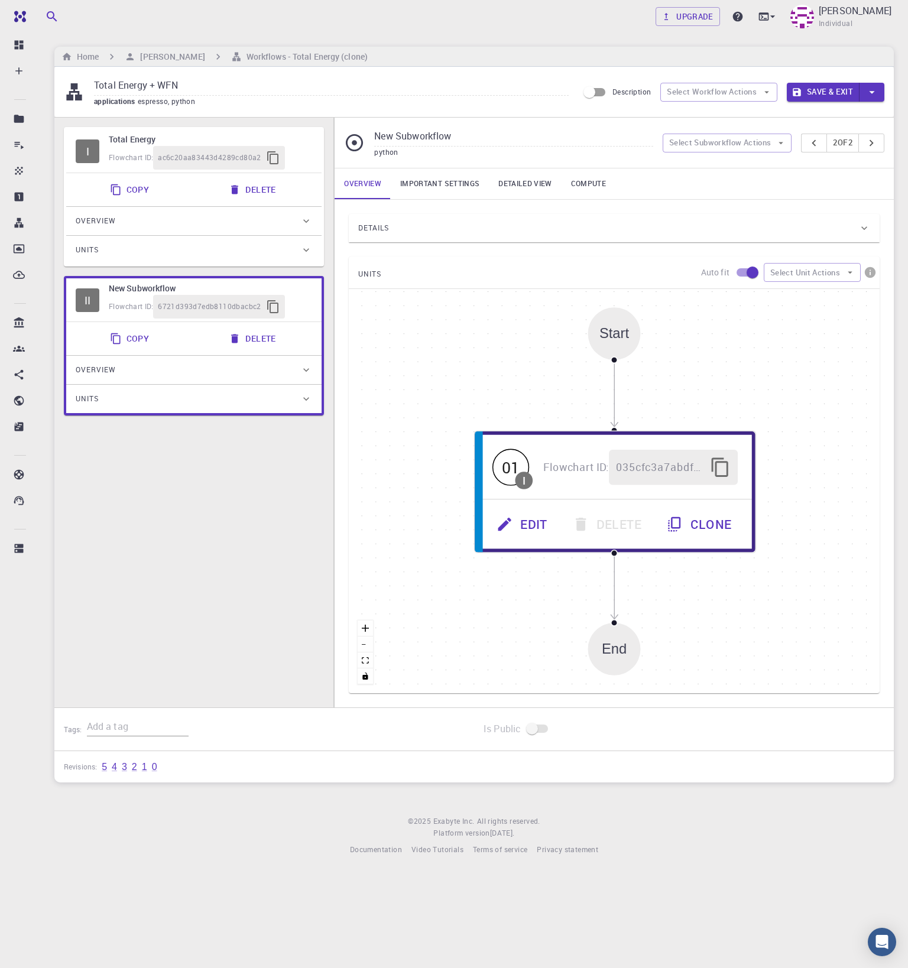
click at [405, 138] on input "New Subworkflow" at bounding box center [513, 137] width 278 height 20
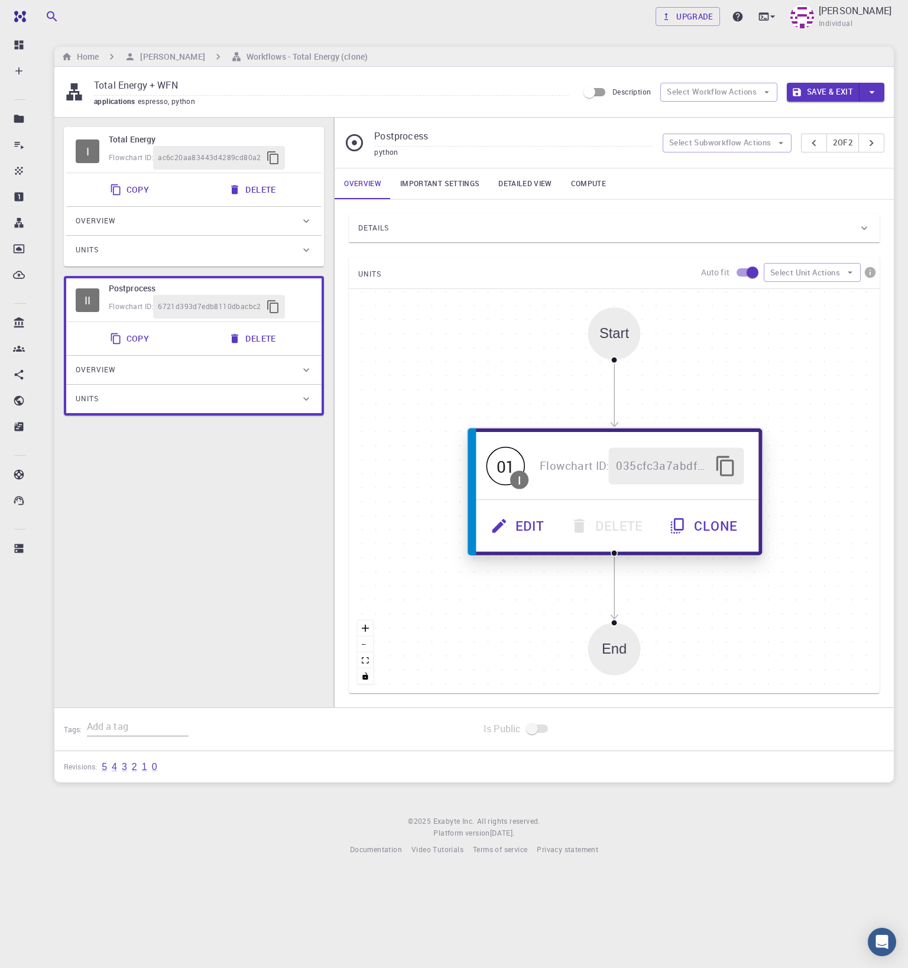
type input "Postprocess"
click at [566, 467] on span "Flowchart ID:" at bounding box center [574, 465] width 69 height 15
click at [533, 525] on button "Edit" at bounding box center [519, 526] width 80 height 37
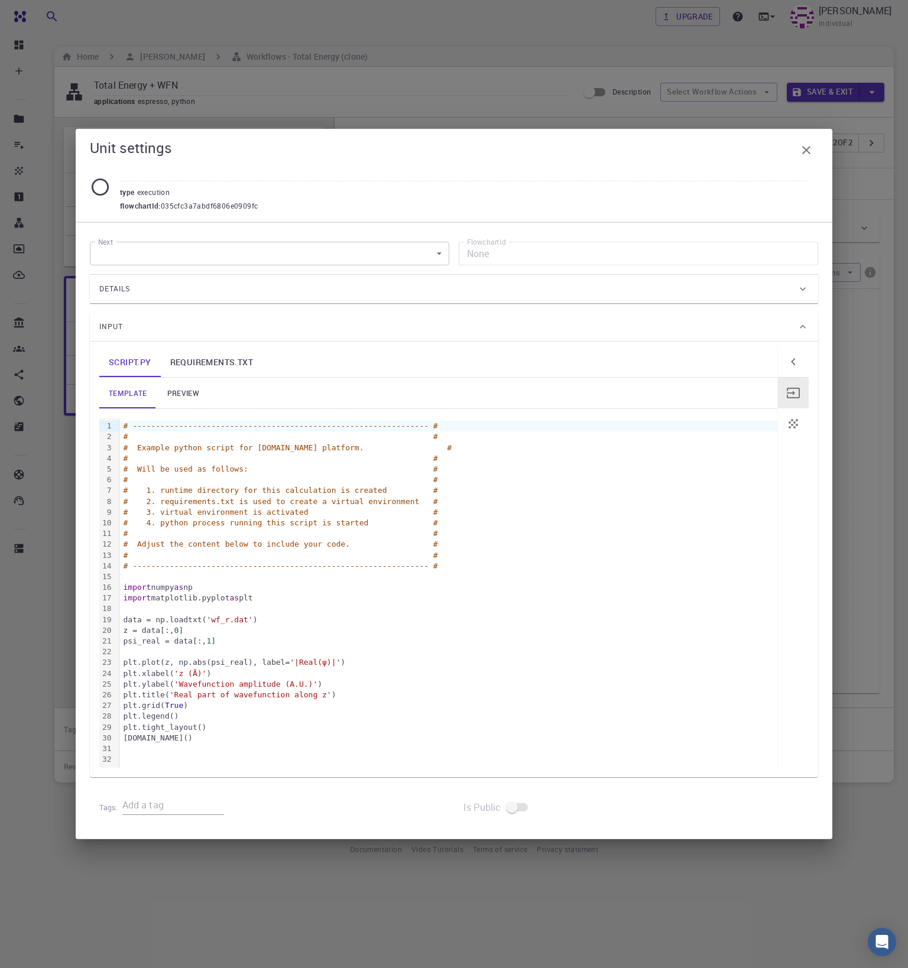
click at [136, 180] on input "text" at bounding box center [464, 172] width 689 height 20
type input "plot_wfn"
click at [234, 720] on div "plt.legend()" at bounding box center [448, 716] width 658 height 11
click at [231, 745] on div "To enrich screen reader interactions, please activate Accessibility in Grammarl…" at bounding box center [448, 748] width 658 height 11
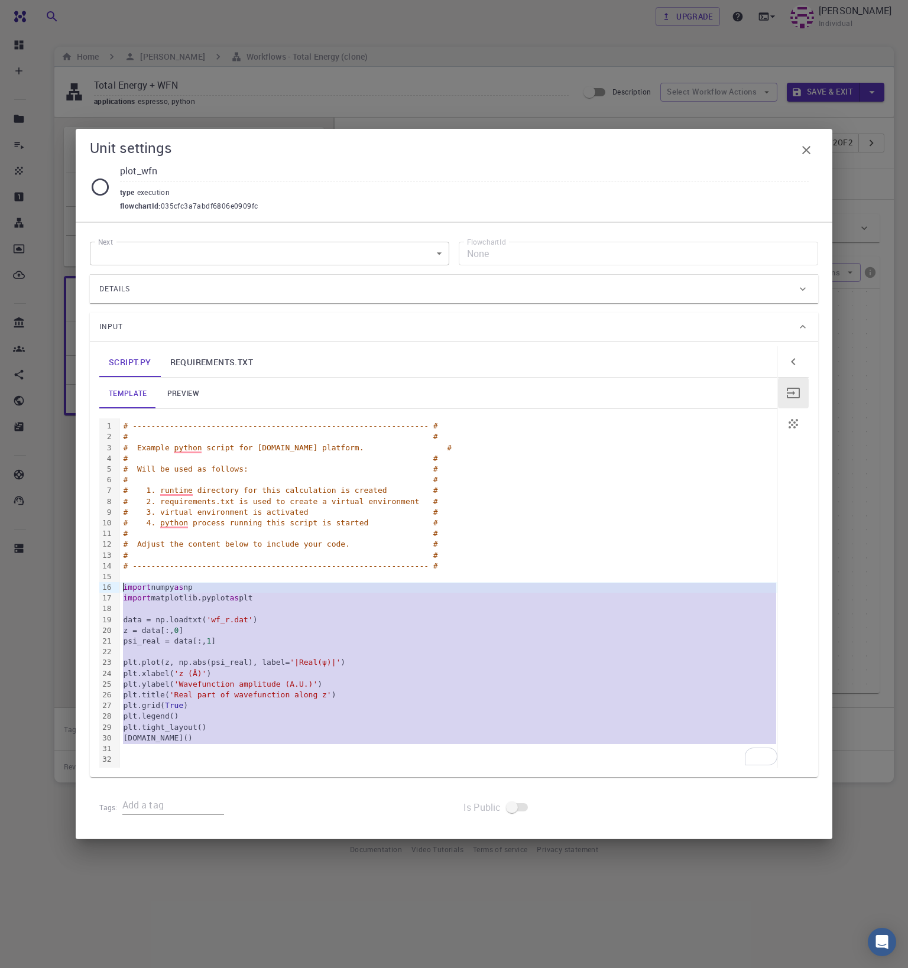
drag, startPoint x: 196, startPoint y: 745, endPoint x: 97, endPoint y: 591, distance: 182.6
click at [97, 591] on div "script.py requirements.txt template preview 99 1 2 3 4 5 6 7 8 9 10 11 12 13 14…" at bounding box center [454, 559] width 728 height 435
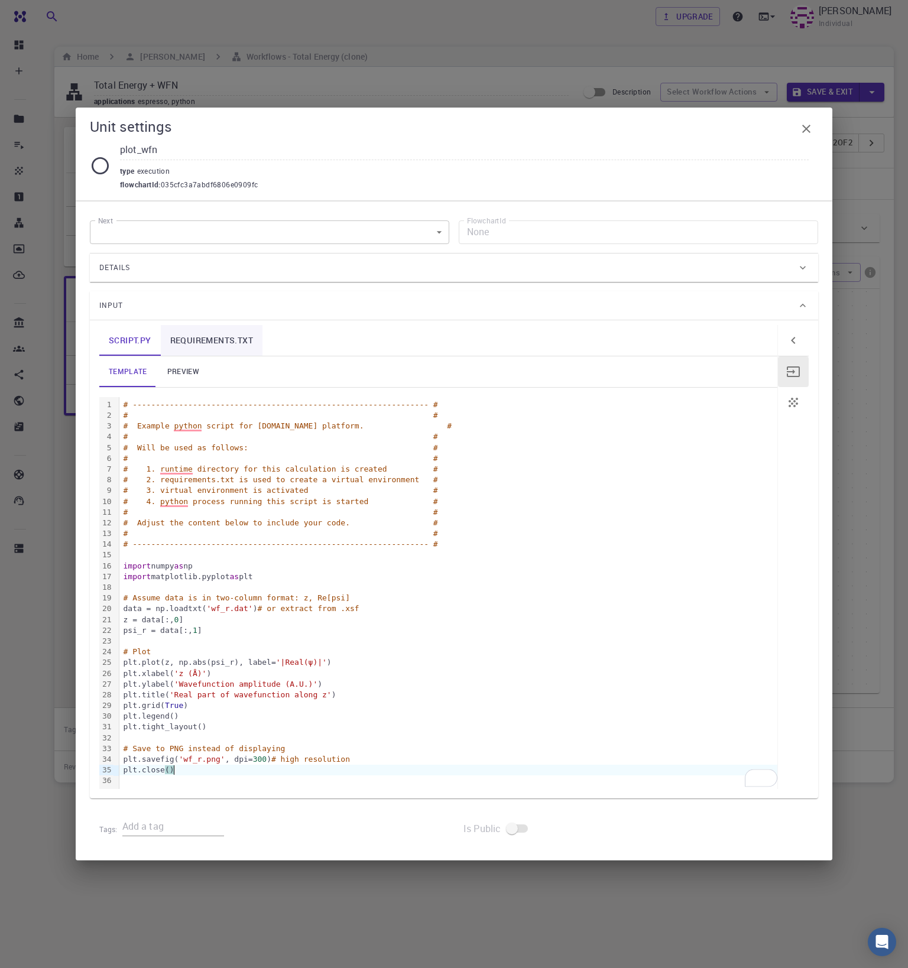
click at [190, 342] on link "requirements.txt" at bounding box center [212, 340] width 102 height 31
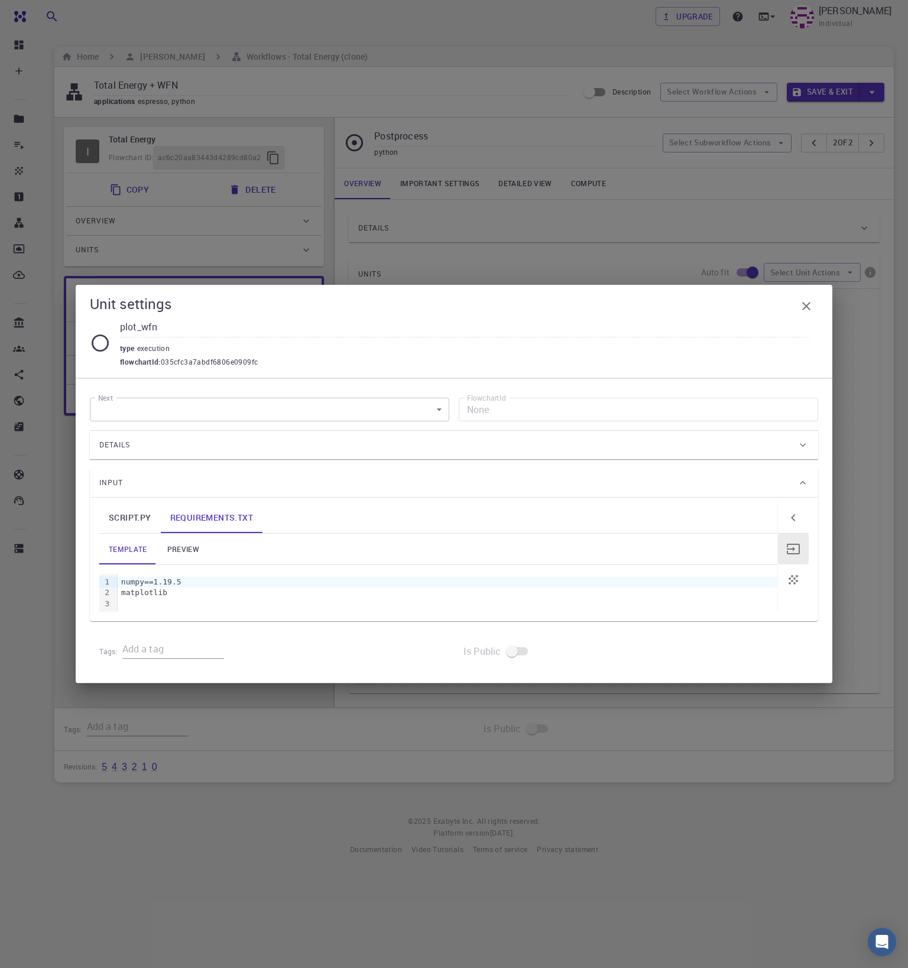
click at [139, 441] on div "Details" at bounding box center [447, 445] width 697 height 19
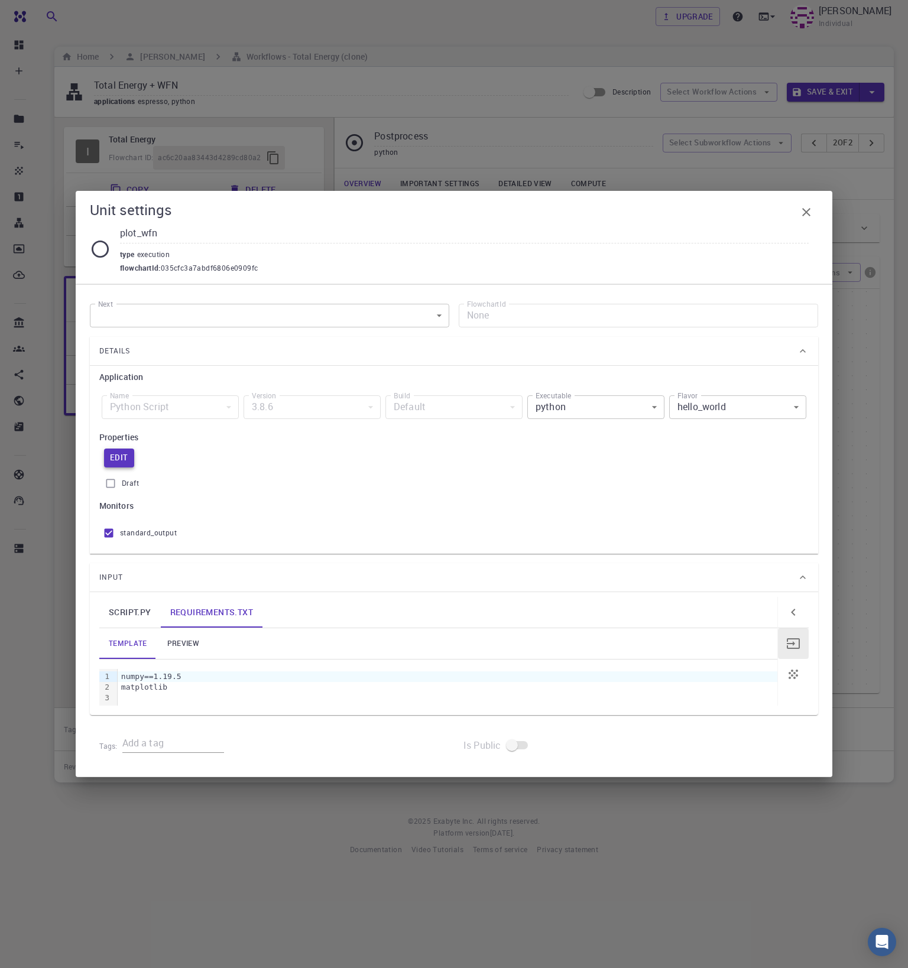
click at [118, 460] on button "Edit" at bounding box center [119, 458] width 30 height 19
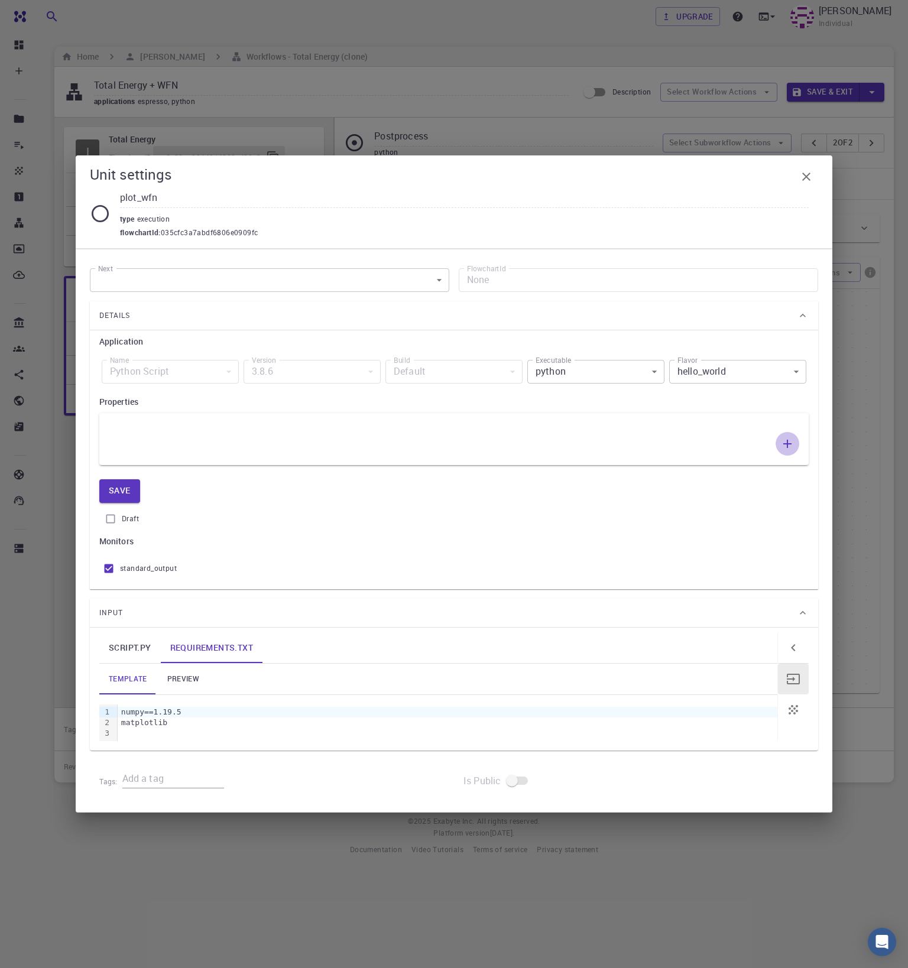
click at [788, 445] on icon "button" at bounding box center [787, 444] width 14 height 14
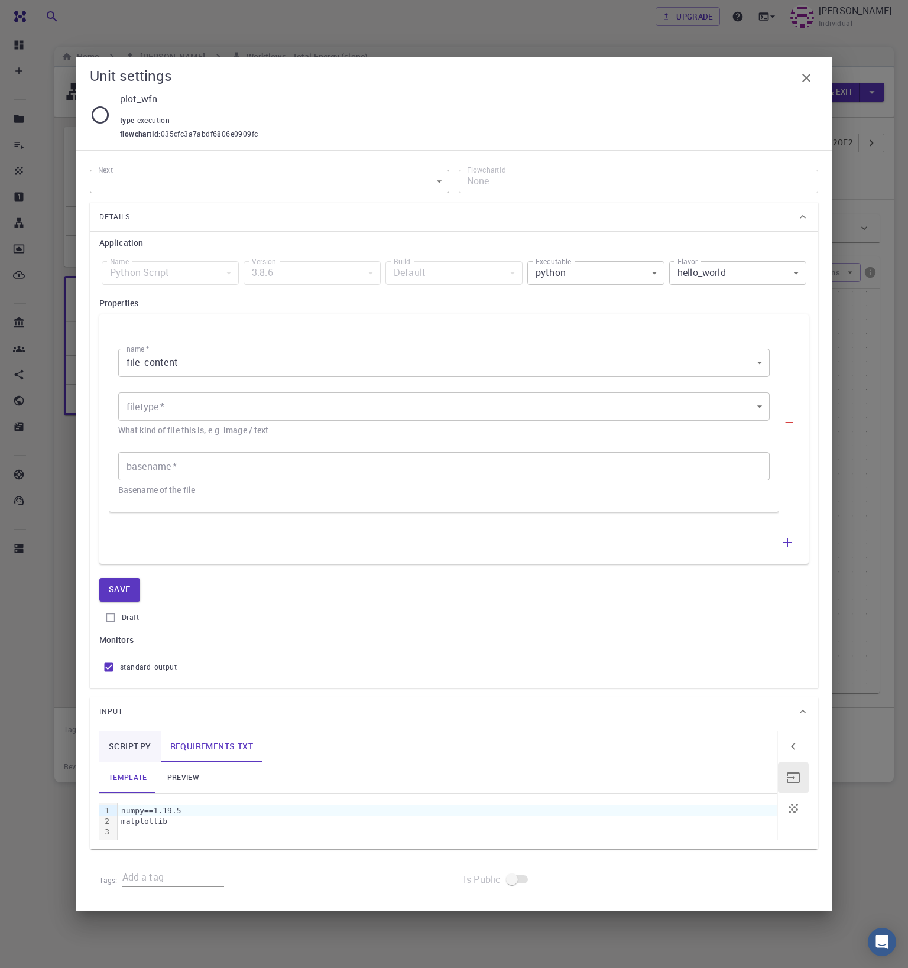
click at [125, 751] on link "script.py" at bounding box center [129, 746] width 61 height 31
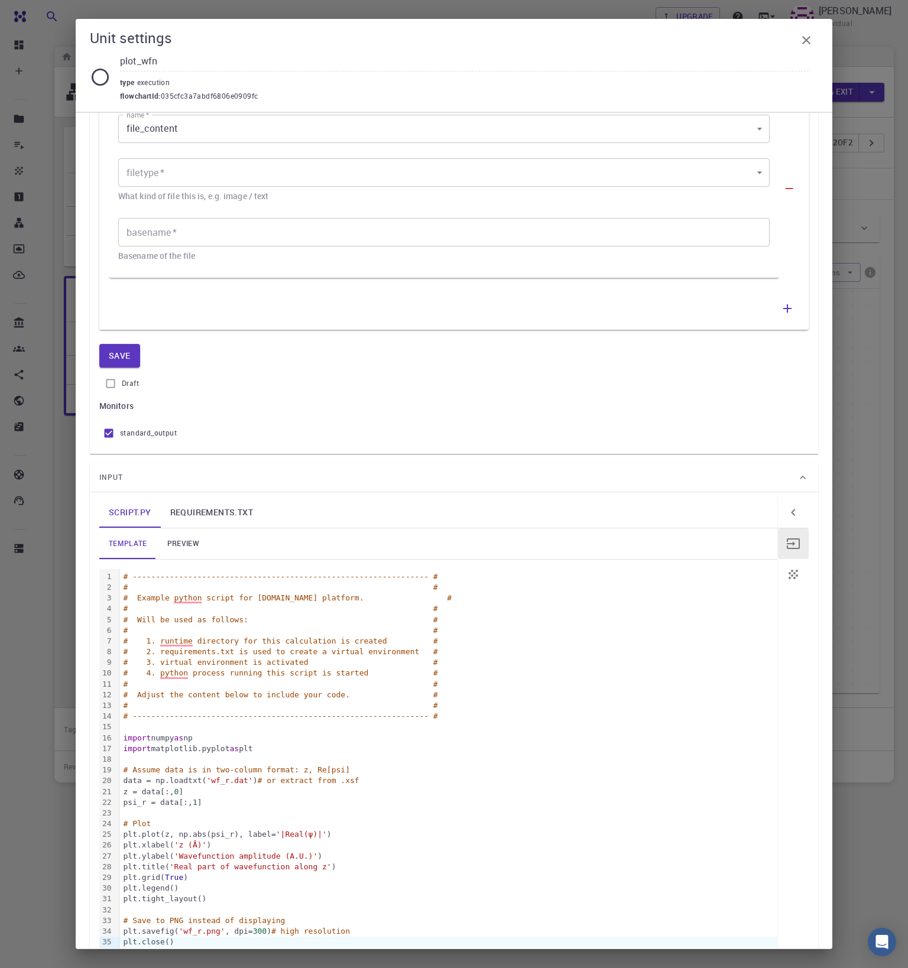
scroll to position [278, 0]
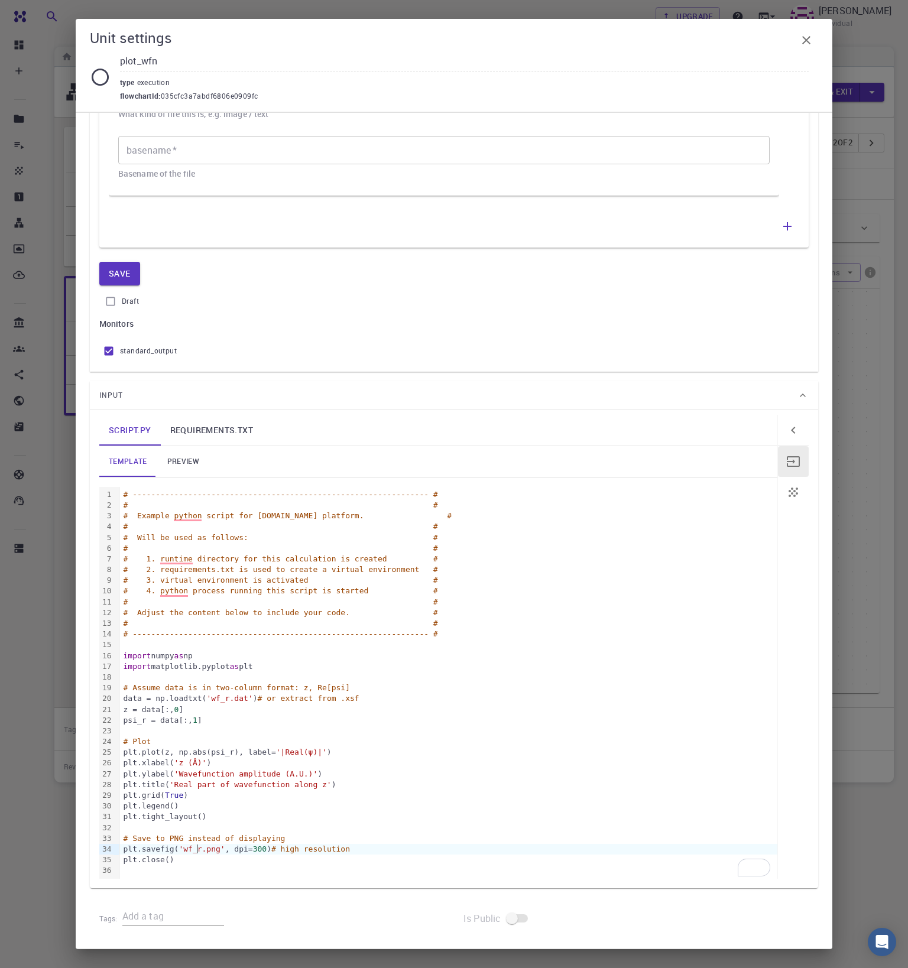
click at [197, 847] on span "'wf_r.png'" at bounding box center [201, 849] width 46 height 9
copy span "wf_r"
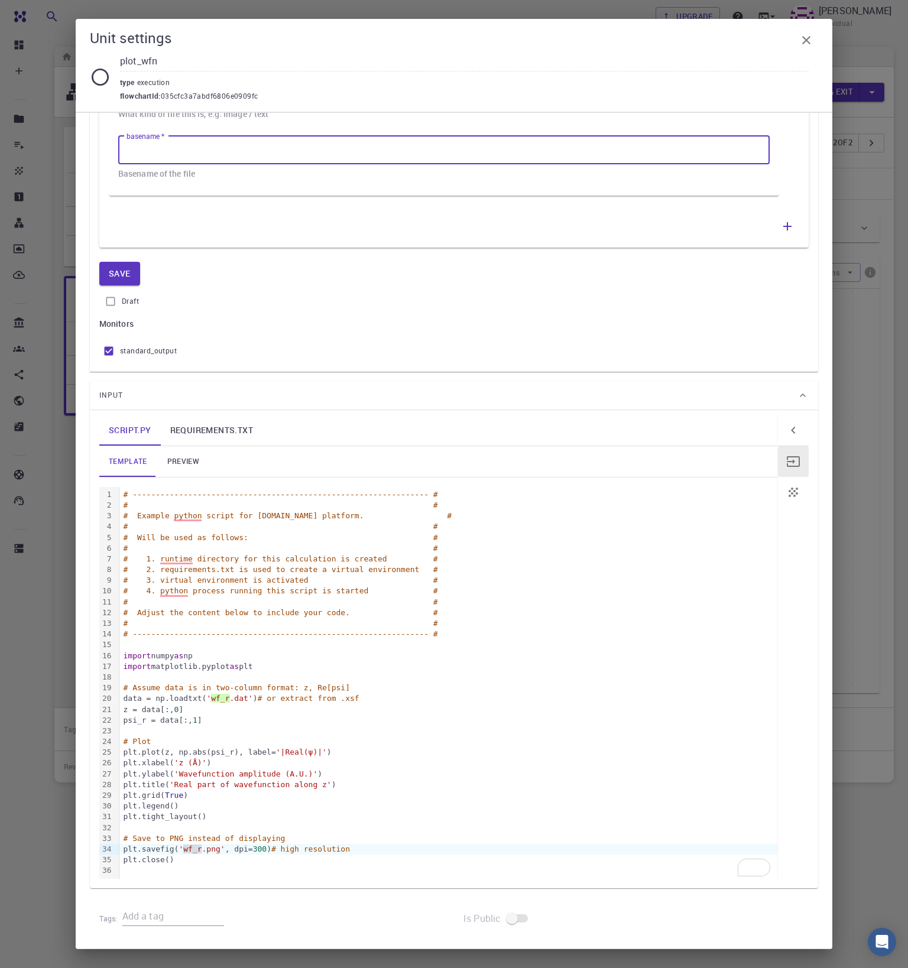
click at [225, 154] on input "basename   *" at bounding box center [443, 150] width 651 height 28
paste input "wf_r"
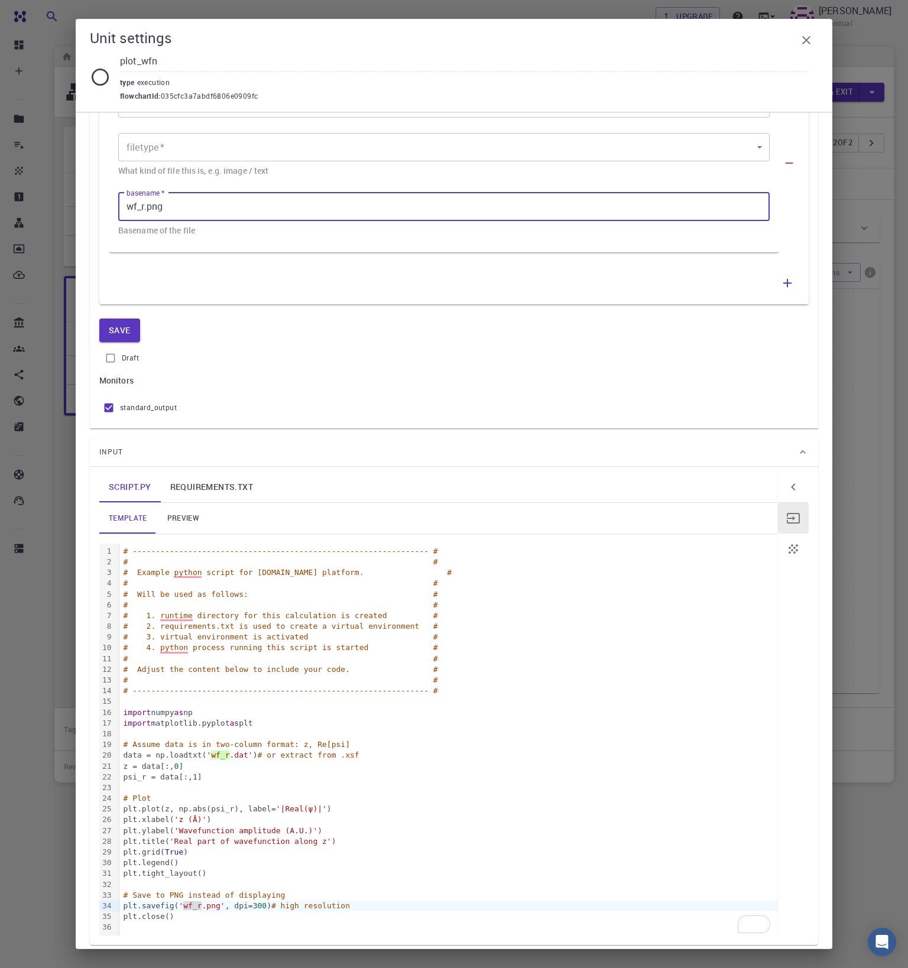
scroll to position [106, 0]
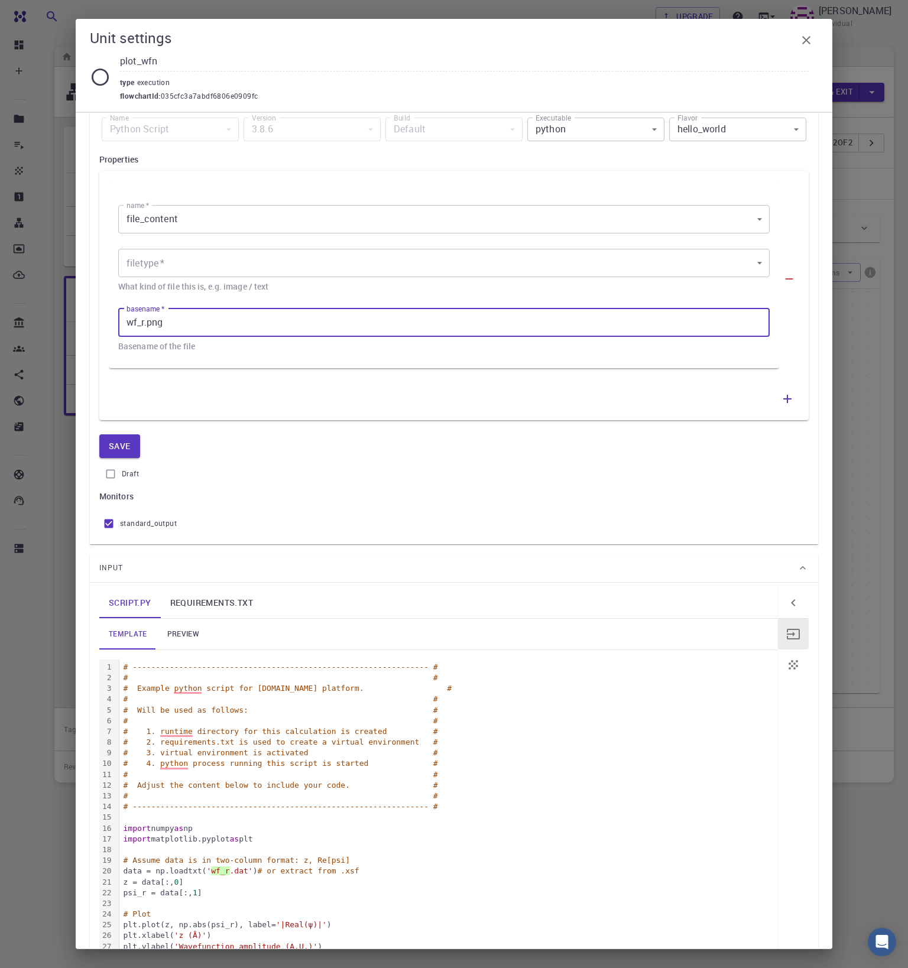
type input "wf_r.png"
click at [222, 268] on body "Free Dashboard Create New Job New Material Create Material Upload File Import f…" at bounding box center [454, 484] width 908 height 968
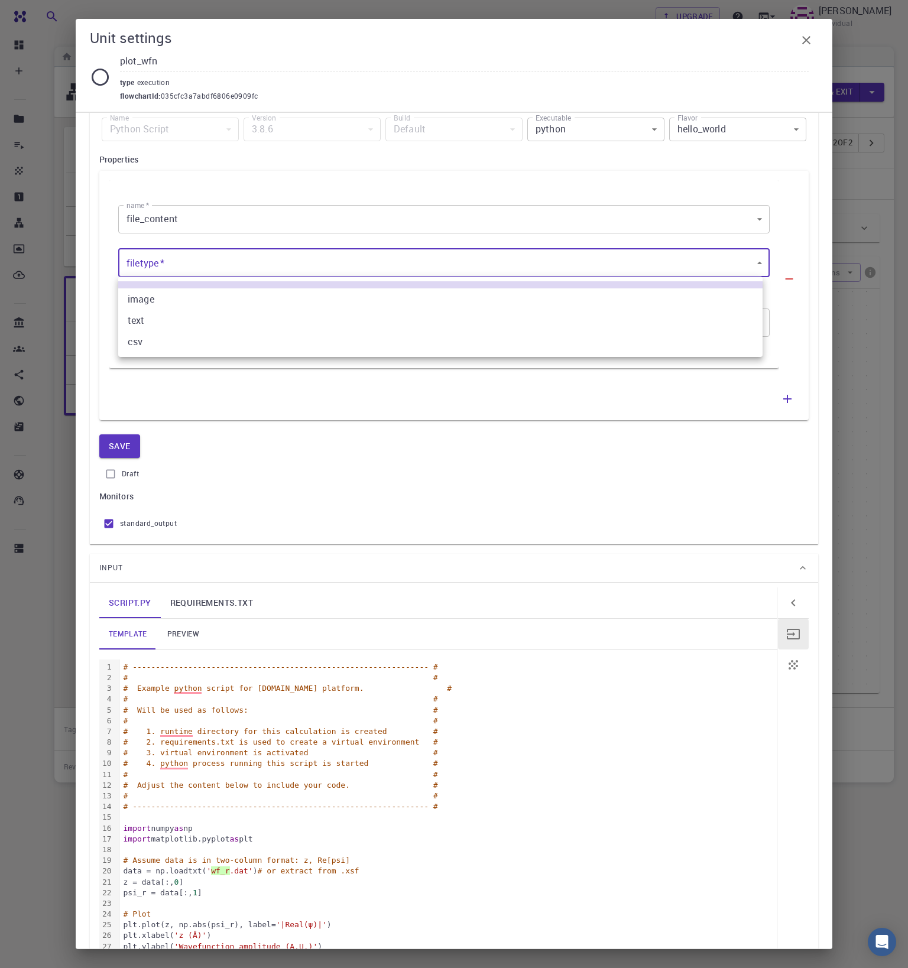
click at [209, 303] on li "image" at bounding box center [440, 298] width 644 height 21
type input "0"
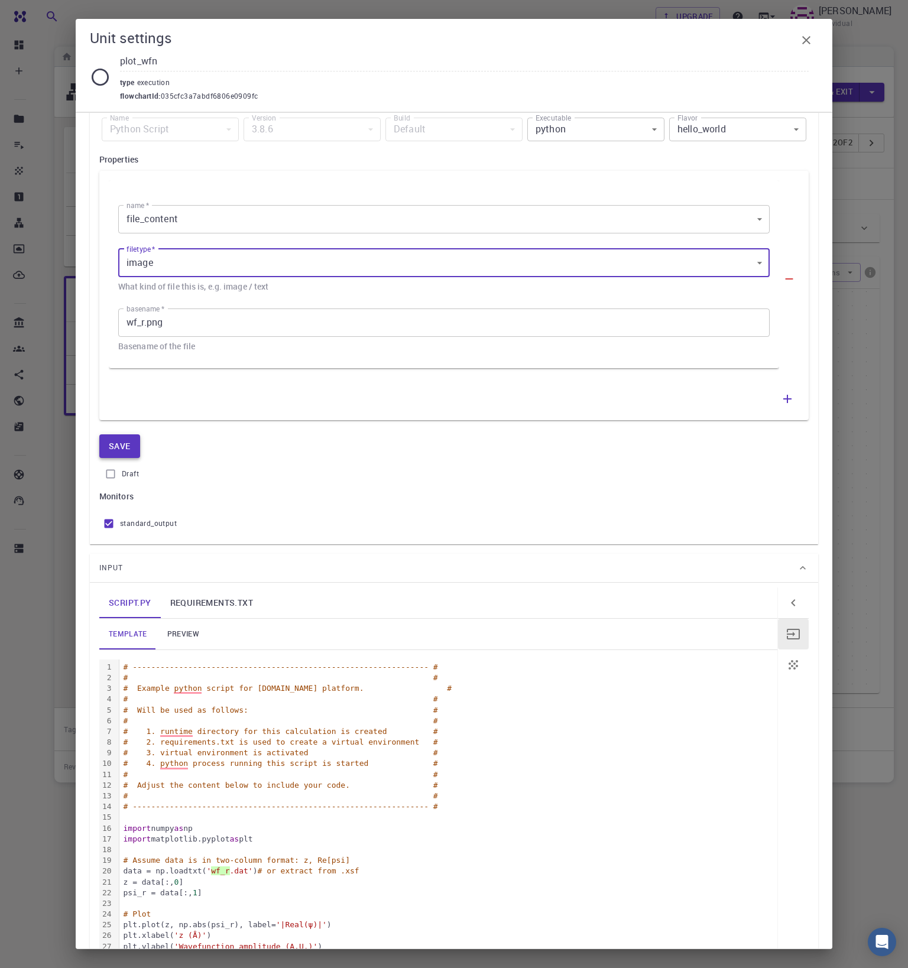
click at [122, 446] on button "Save" at bounding box center [119, 446] width 41 height 24
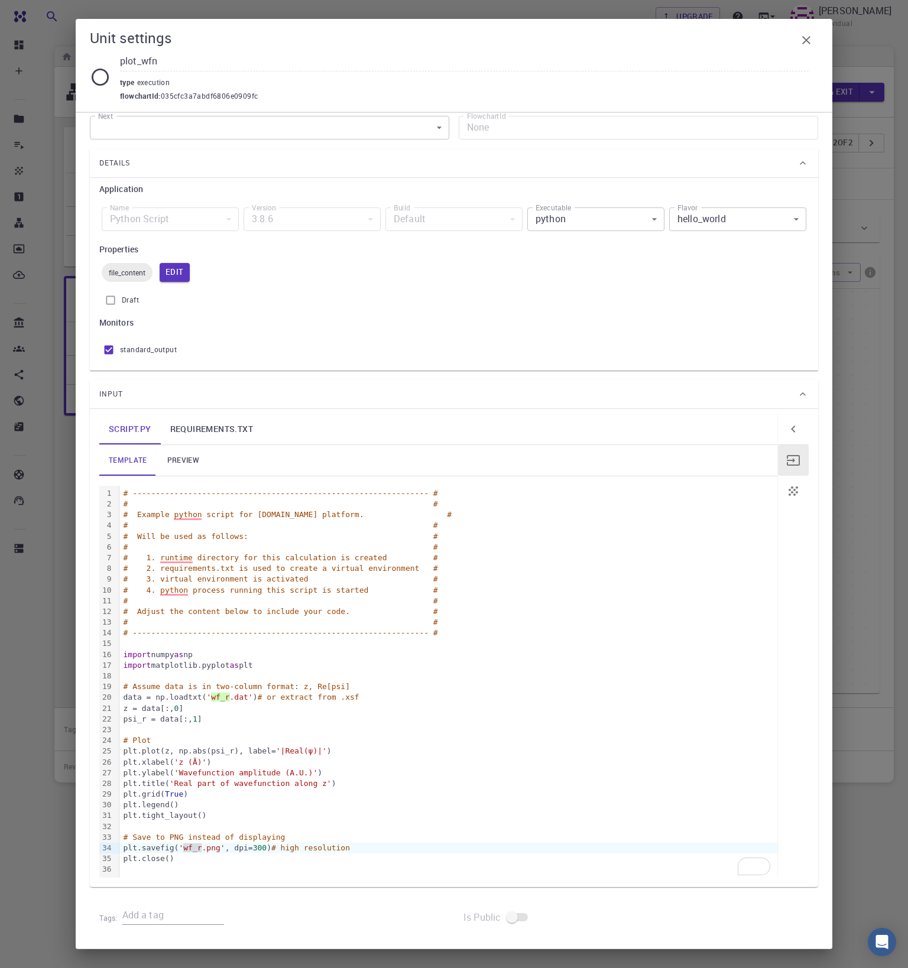
scroll to position [14, 0]
click at [804, 37] on icon "button" at bounding box center [806, 40] width 14 height 14
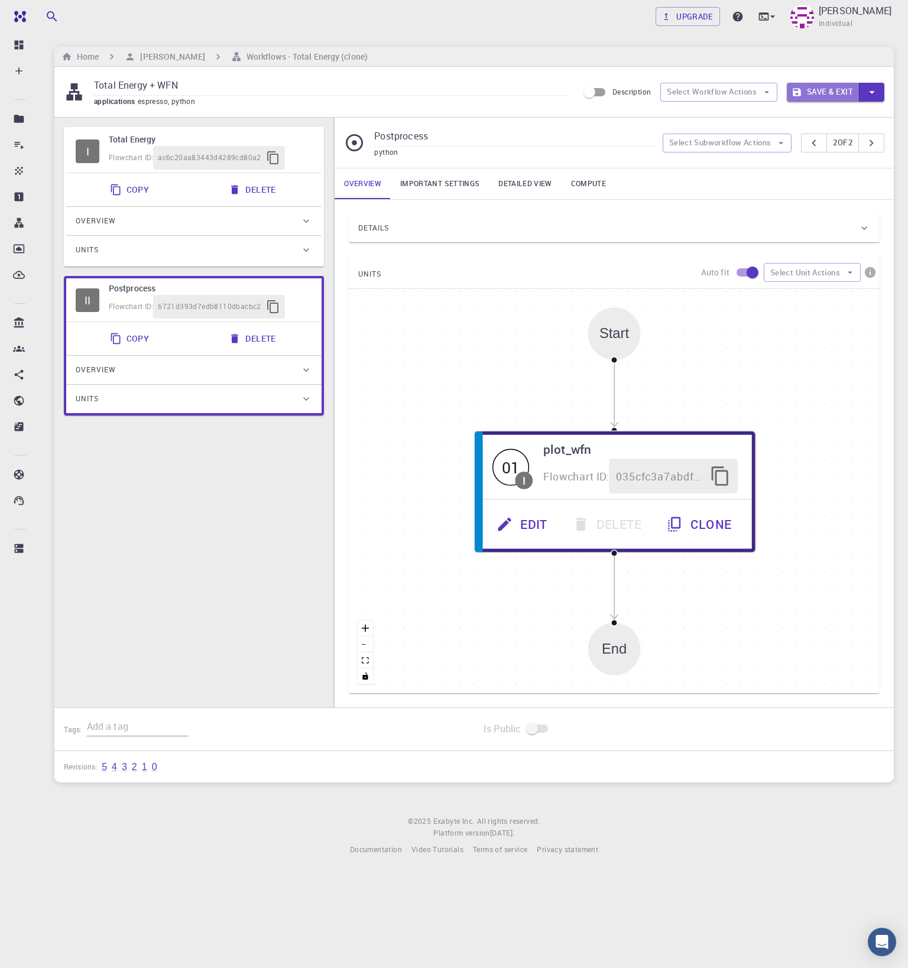
click at [822, 92] on button "Save & Exit" at bounding box center [823, 92] width 73 height 19
